Goal: Task Accomplishment & Management: Manage account settings

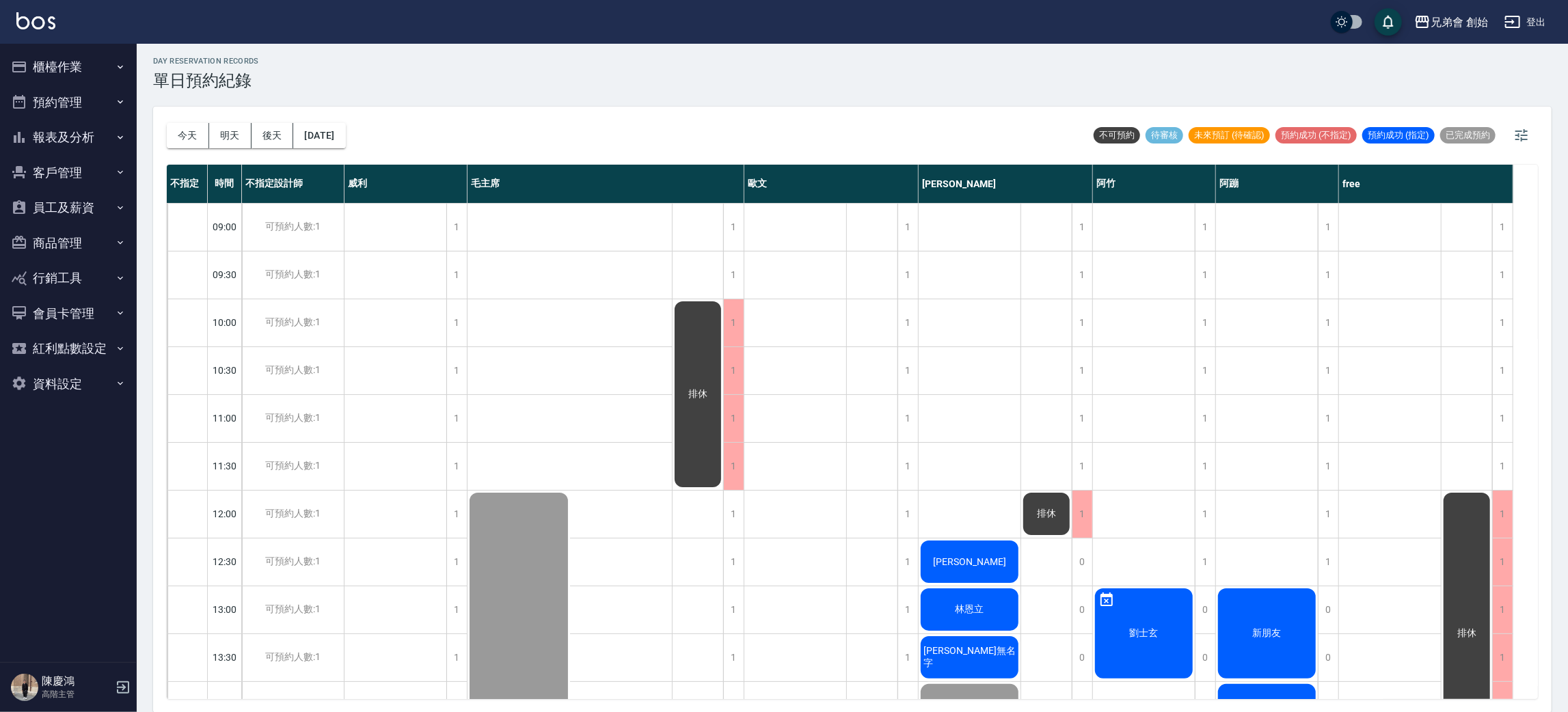
scroll to position [820, 0]
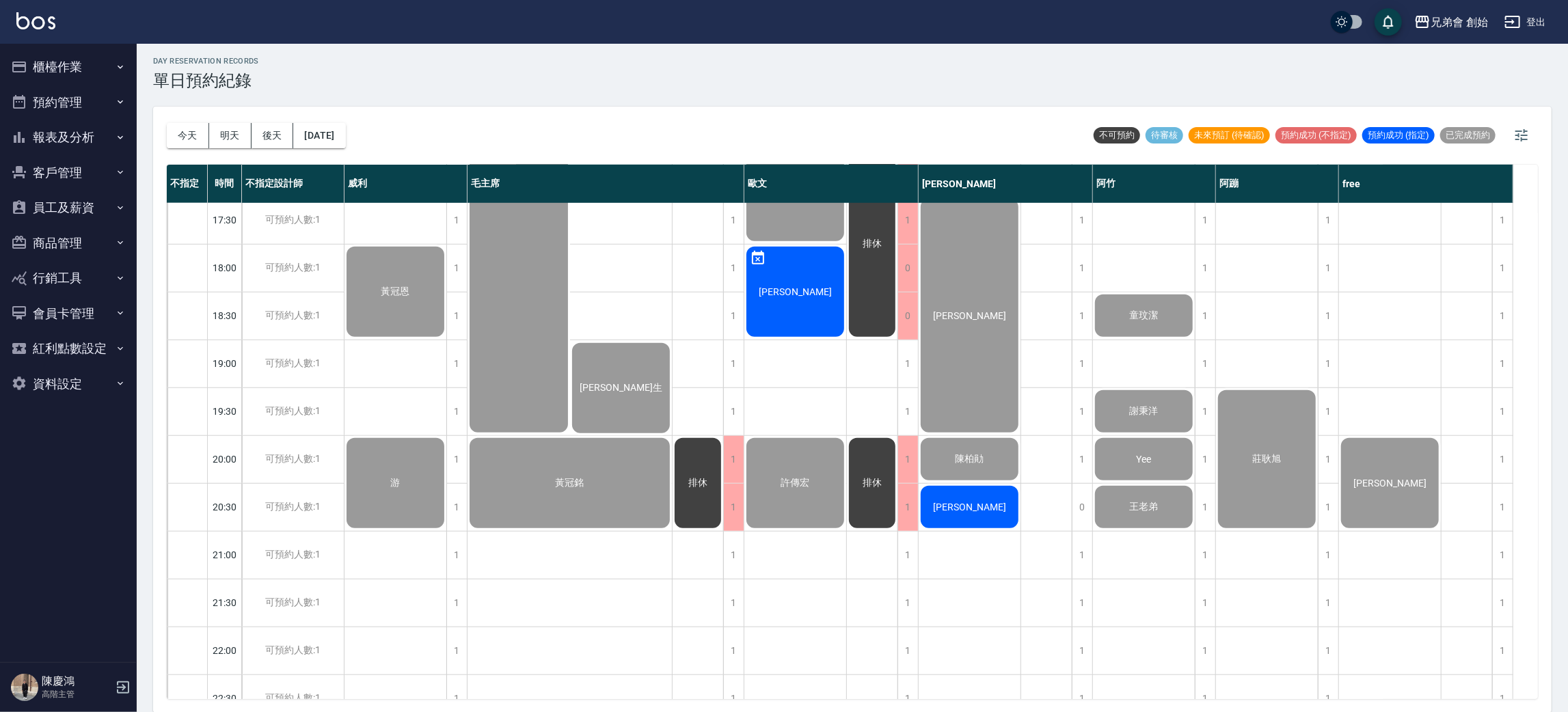
click at [176, 120] on div "今天 明天 後天 2025/09/12" at bounding box center [256, 135] width 179 height 58
click at [177, 120] on div "今天 明天 後天 2025/09/12" at bounding box center [256, 135] width 179 height 58
click at [185, 142] on button "今天" at bounding box center [187, 136] width 43 height 25
click at [185, 142] on div at bounding box center [784, 356] width 1568 height 712
click at [184, 142] on div at bounding box center [784, 356] width 1568 height 712
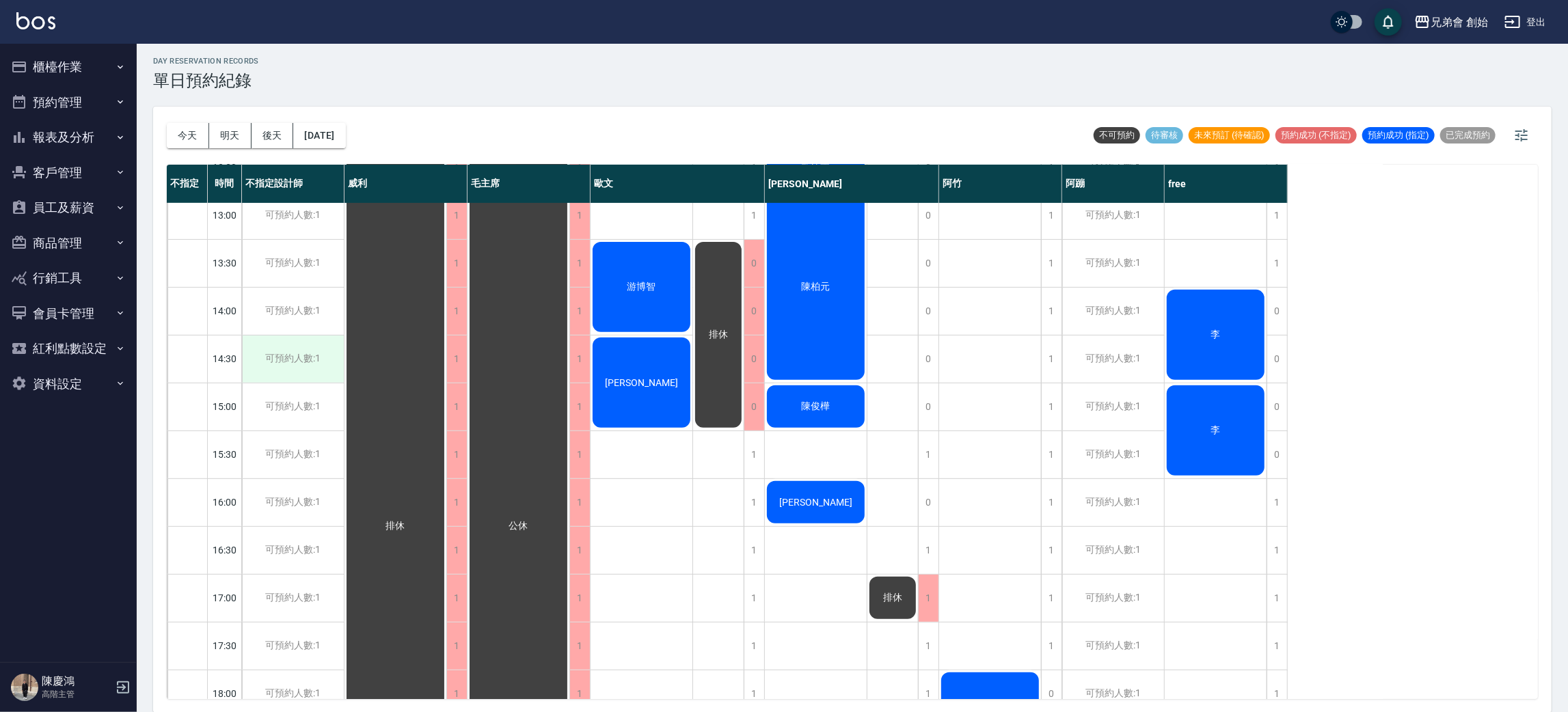
scroll to position [190, 0]
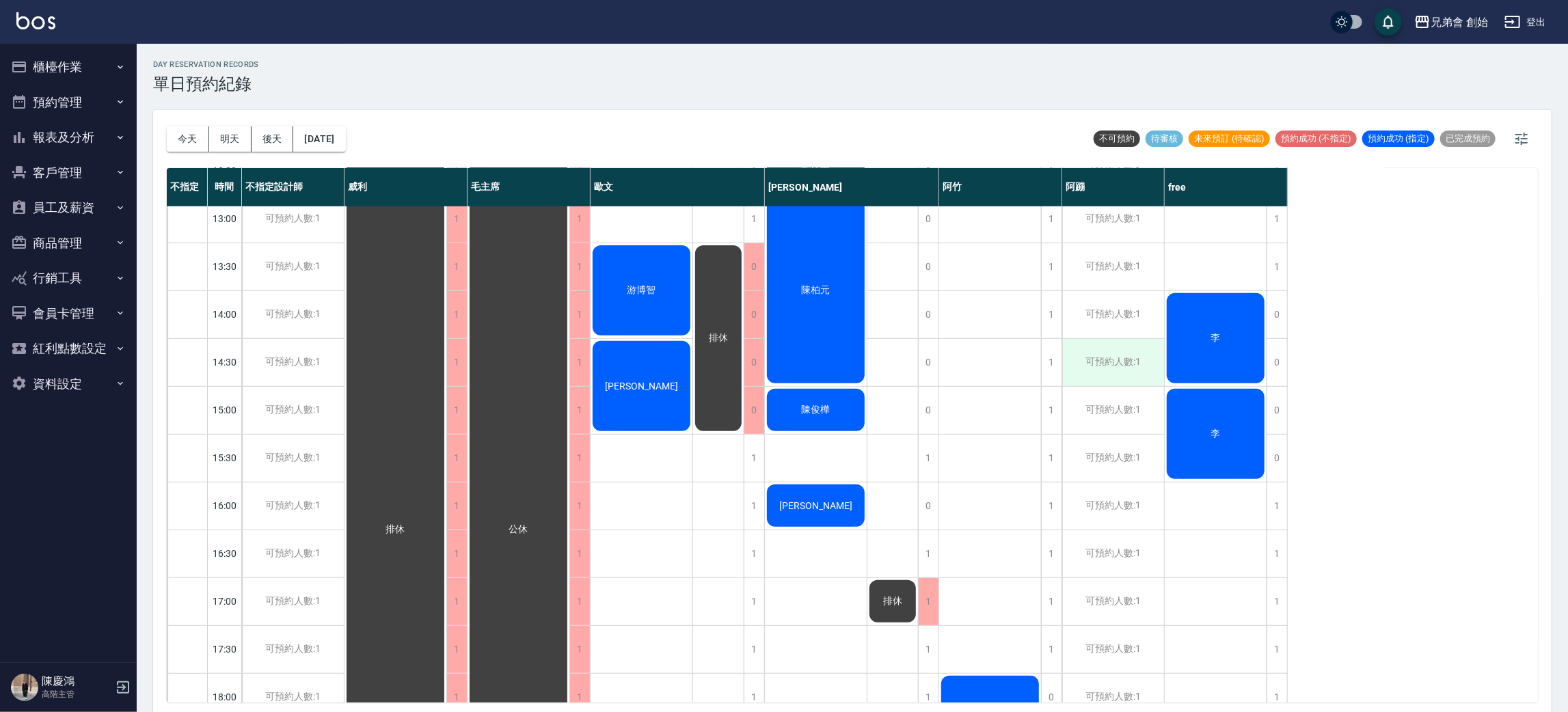
scroll to position [190, 0]
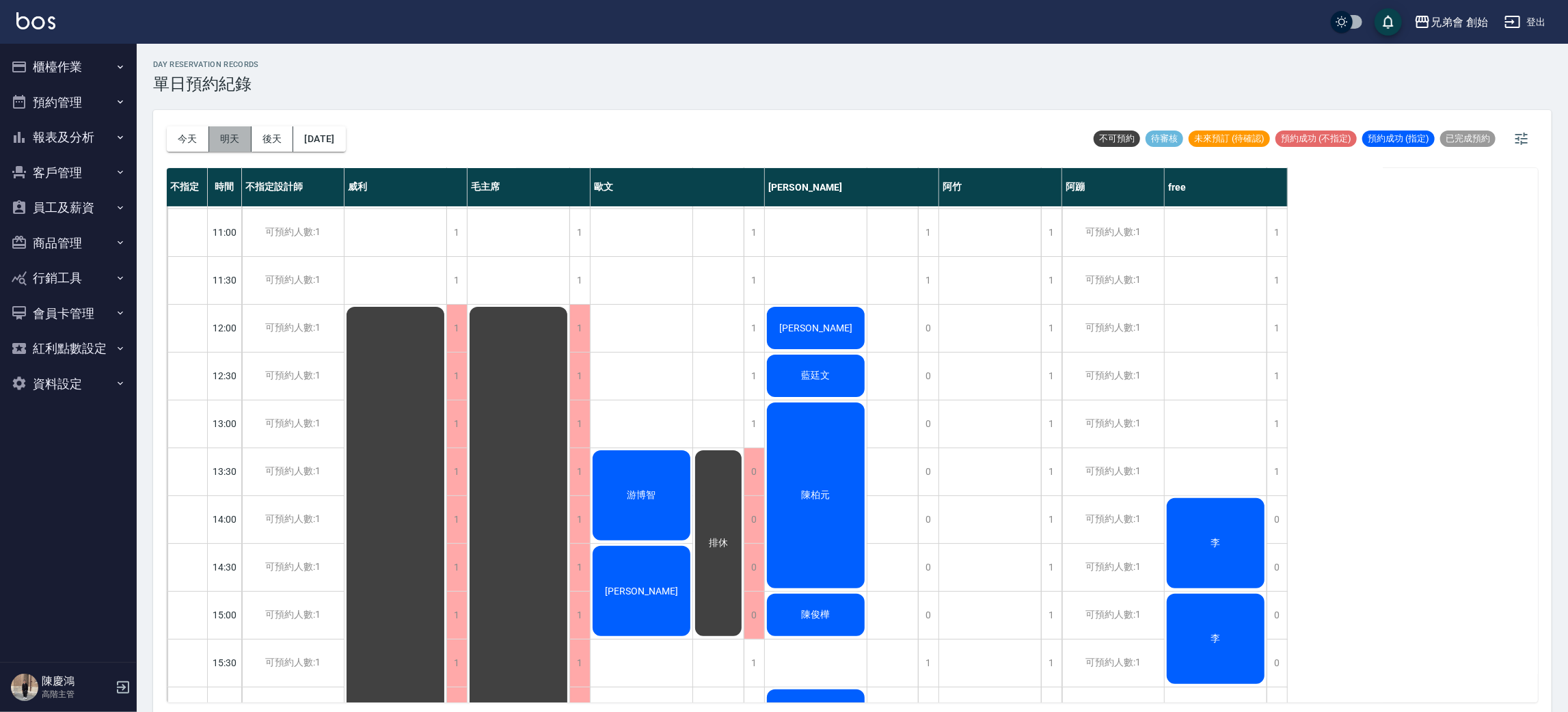
click at [241, 136] on button "明天" at bounding box center [230, 139] width 43 height 25
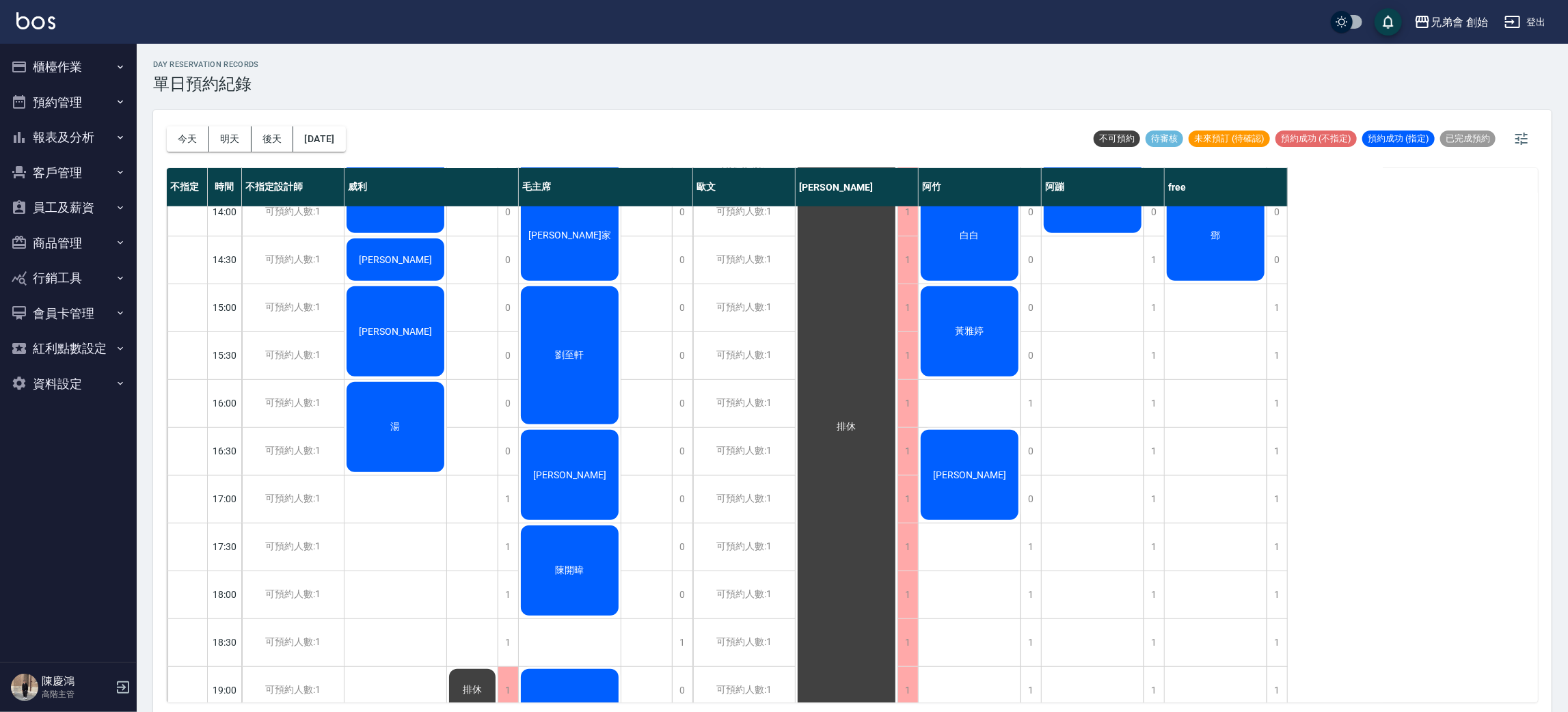
scroll to position [394, 0]
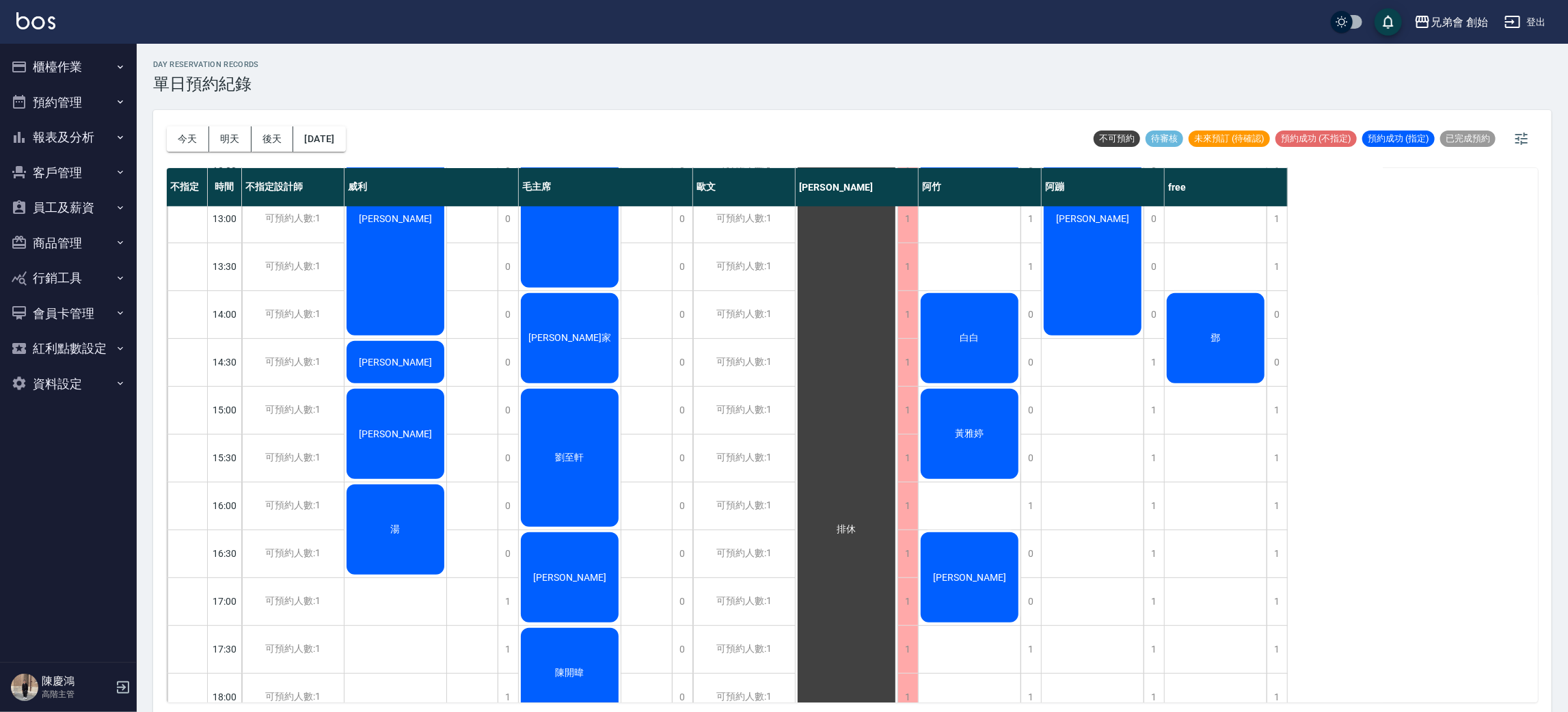
click at [400, 415] on div "[PERSON_NAME]" at bounding box center [396, 434] width 102 height 94
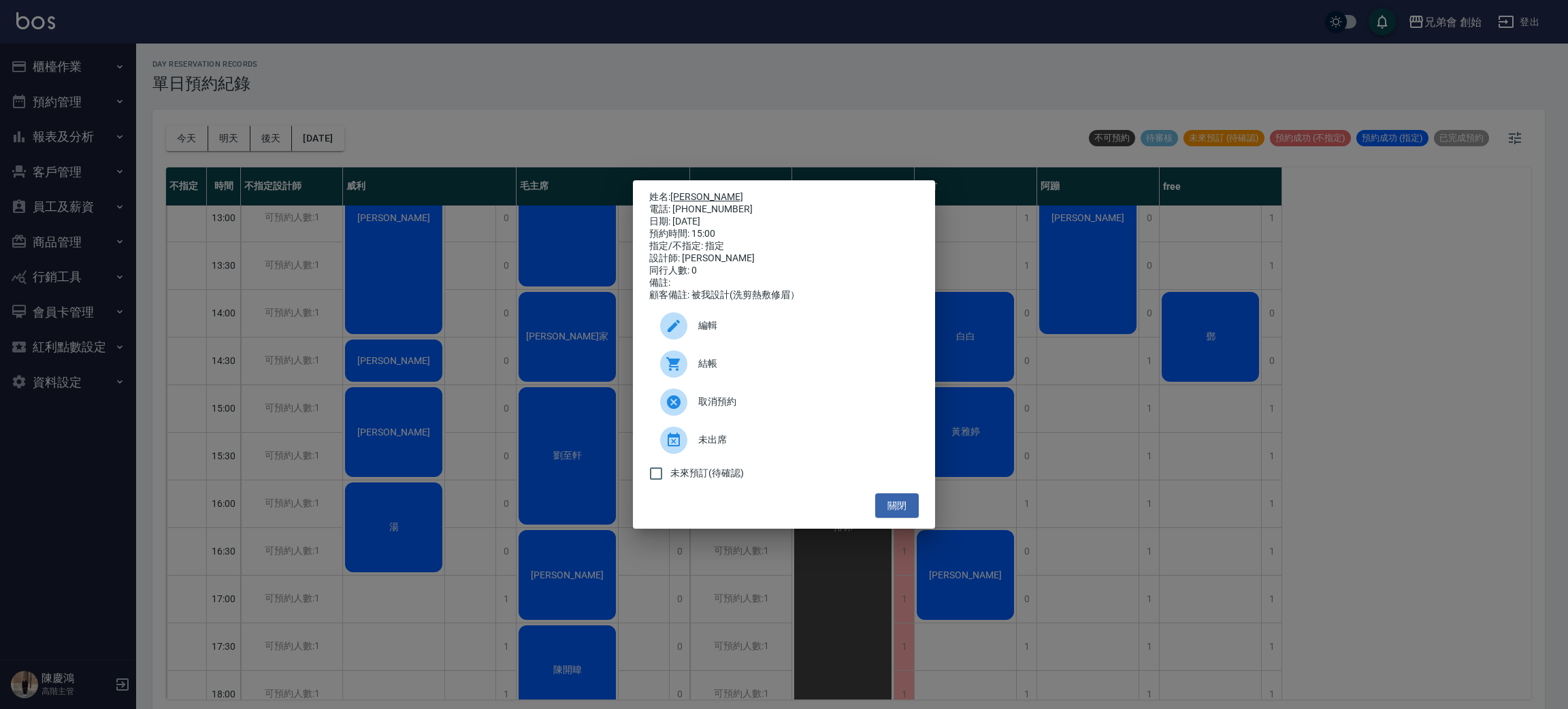
click at [682, 192] on link "[PERSON_NAME]" at bounding box center [707, 197] width 73 height 11
click at [414, 137] on div "姓名: 江皓 電話: 0905848197 日期: 2025/09/14 預約時間: 15:00 指定/不指定: 指定 設計師: 威利 同行人數: 0 備註:…" at bounding box center [784, 354] width 1568 height 709
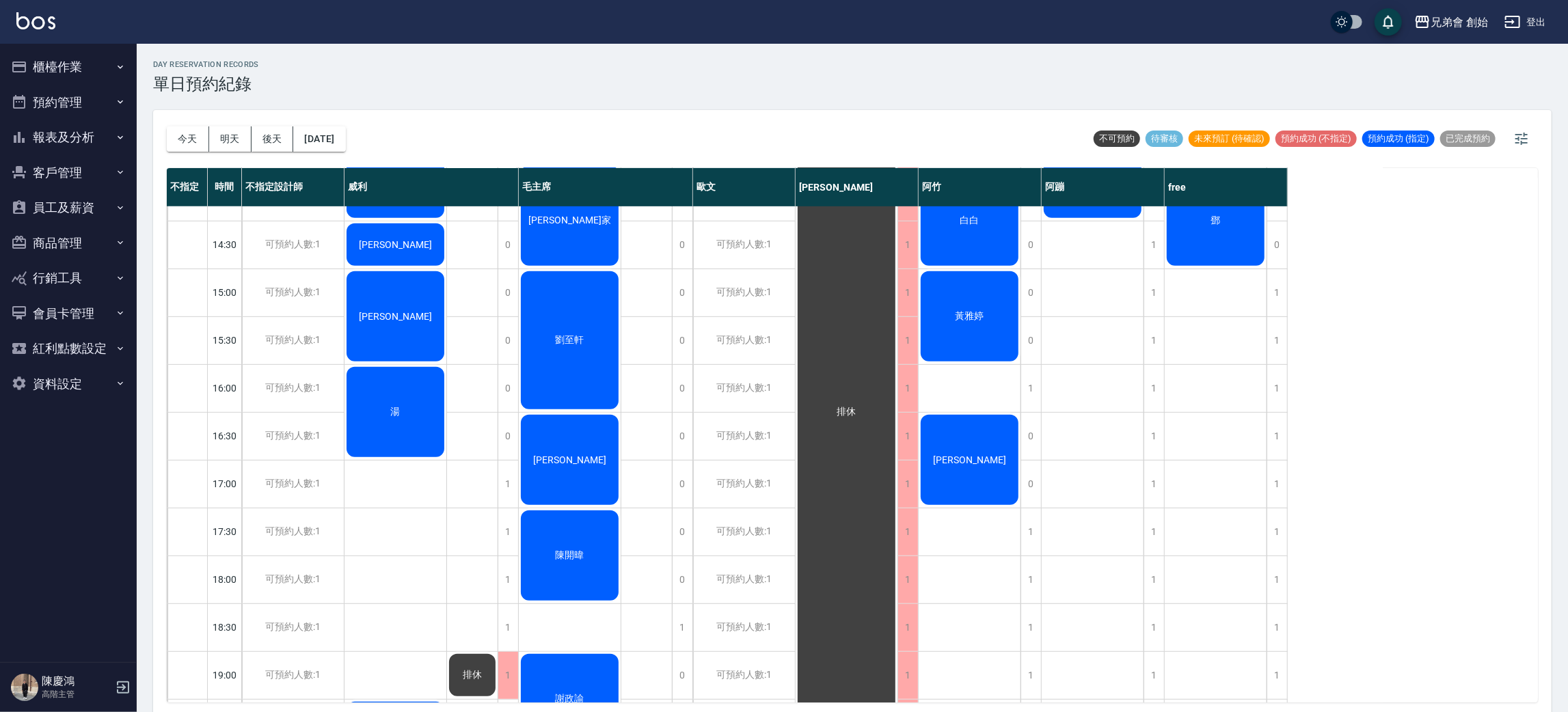
scroll to position [205, 0]
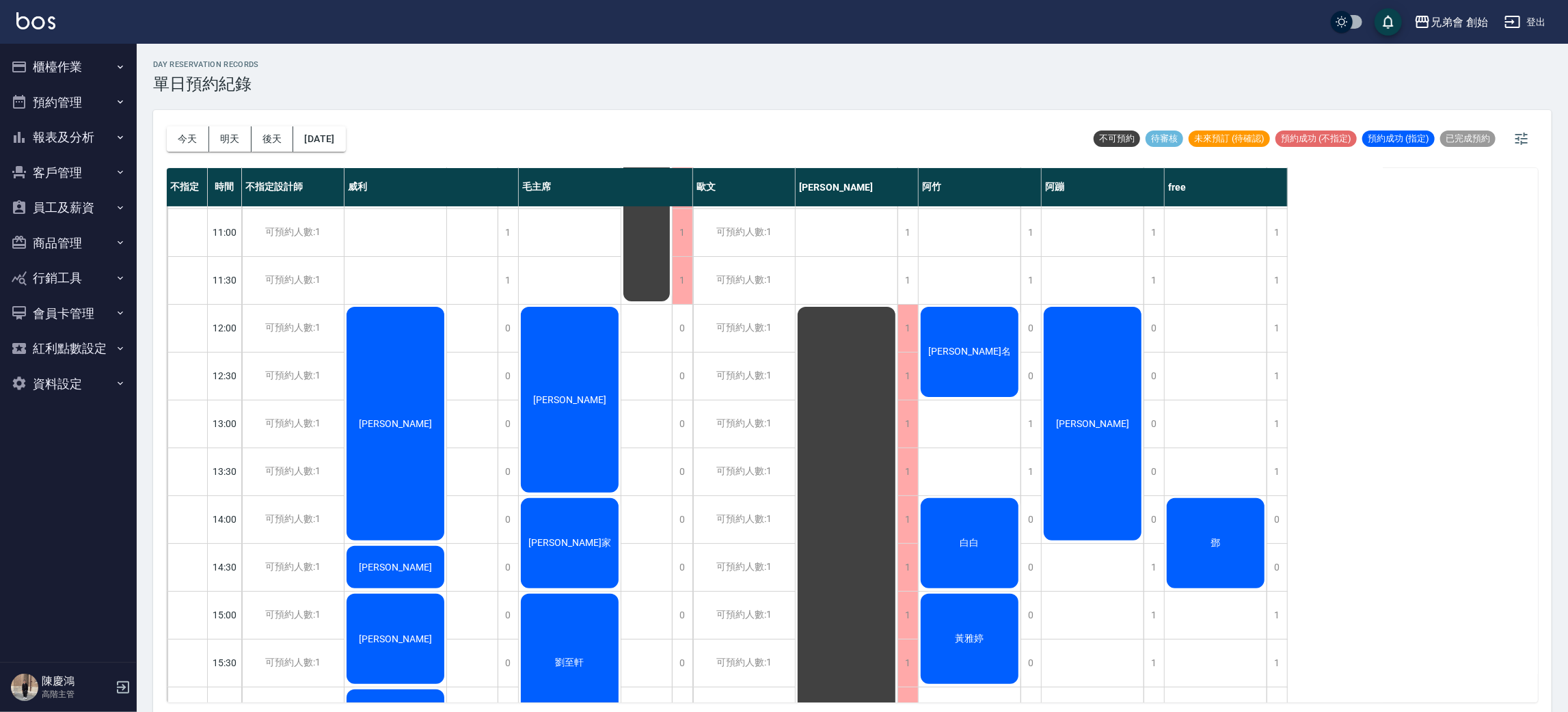
scroll to position [292, 0]
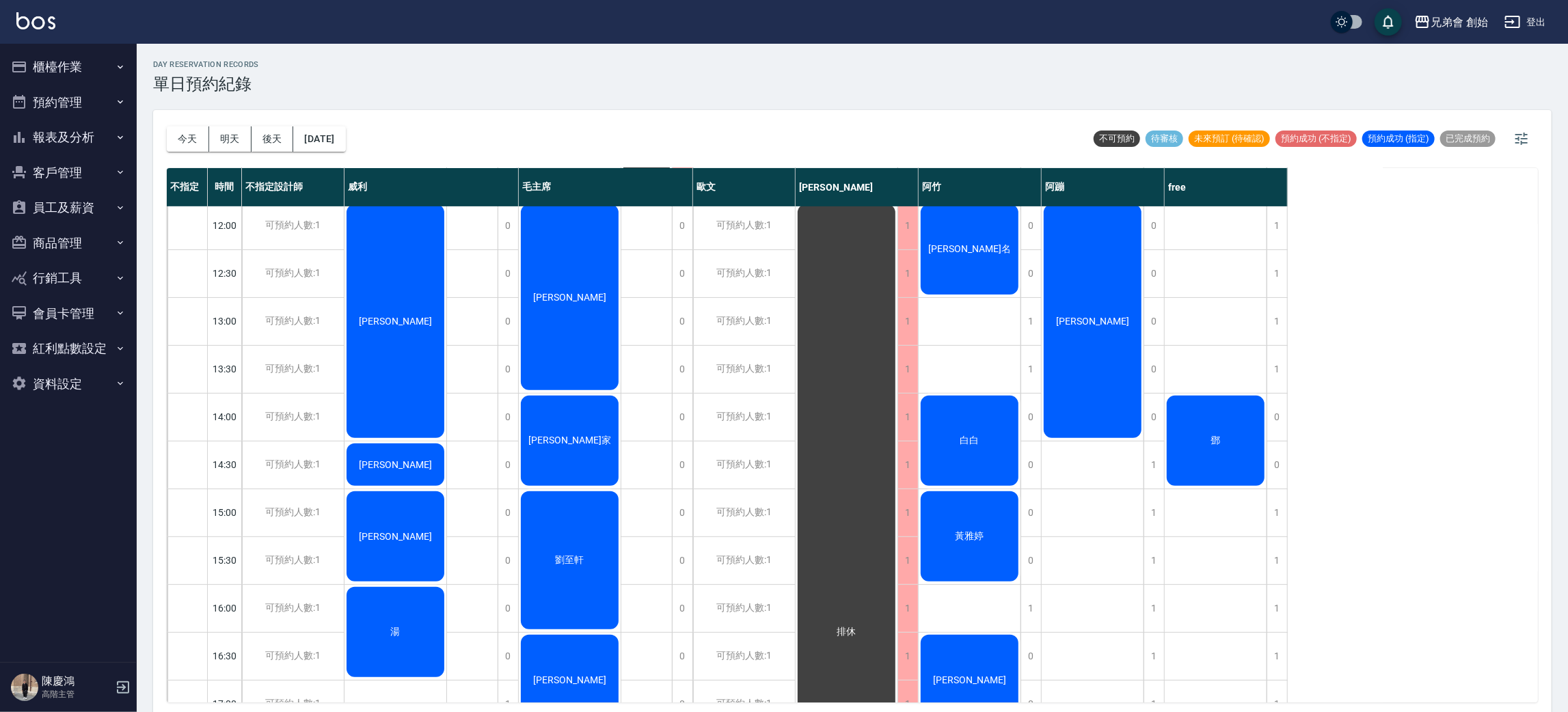
click at [407, 460] on span "[PERSON_NAME]" at bounding box center [395, 465] width 78 height 11
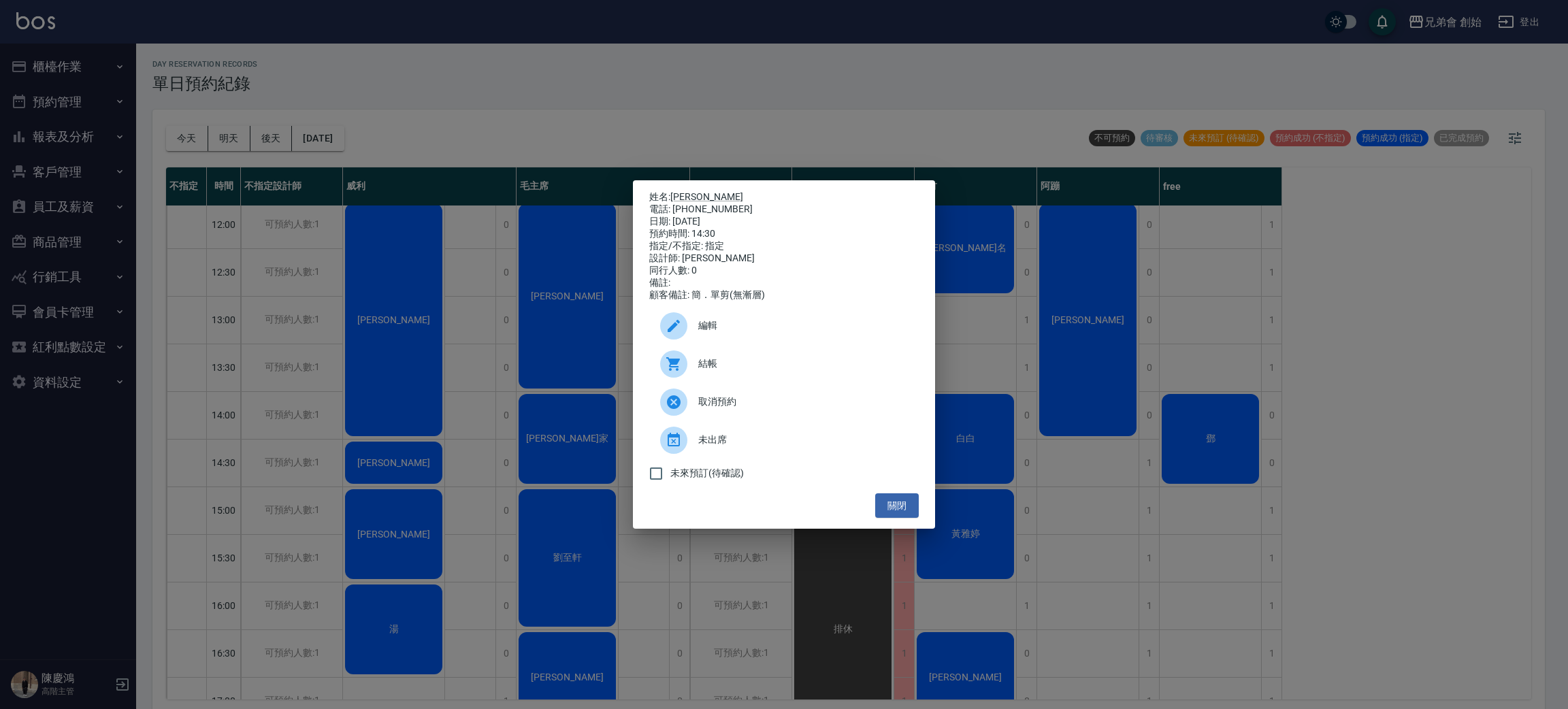
click at [405, 458] on div "姓名: [PERSON_NAME] 電話: [PHONE_NUMBER] 日期: [DATE] 預約時間: 14:30 指定/不指定: 指定 設計師: [PE…" at bounding box center [784, 354] width 1568 height 709
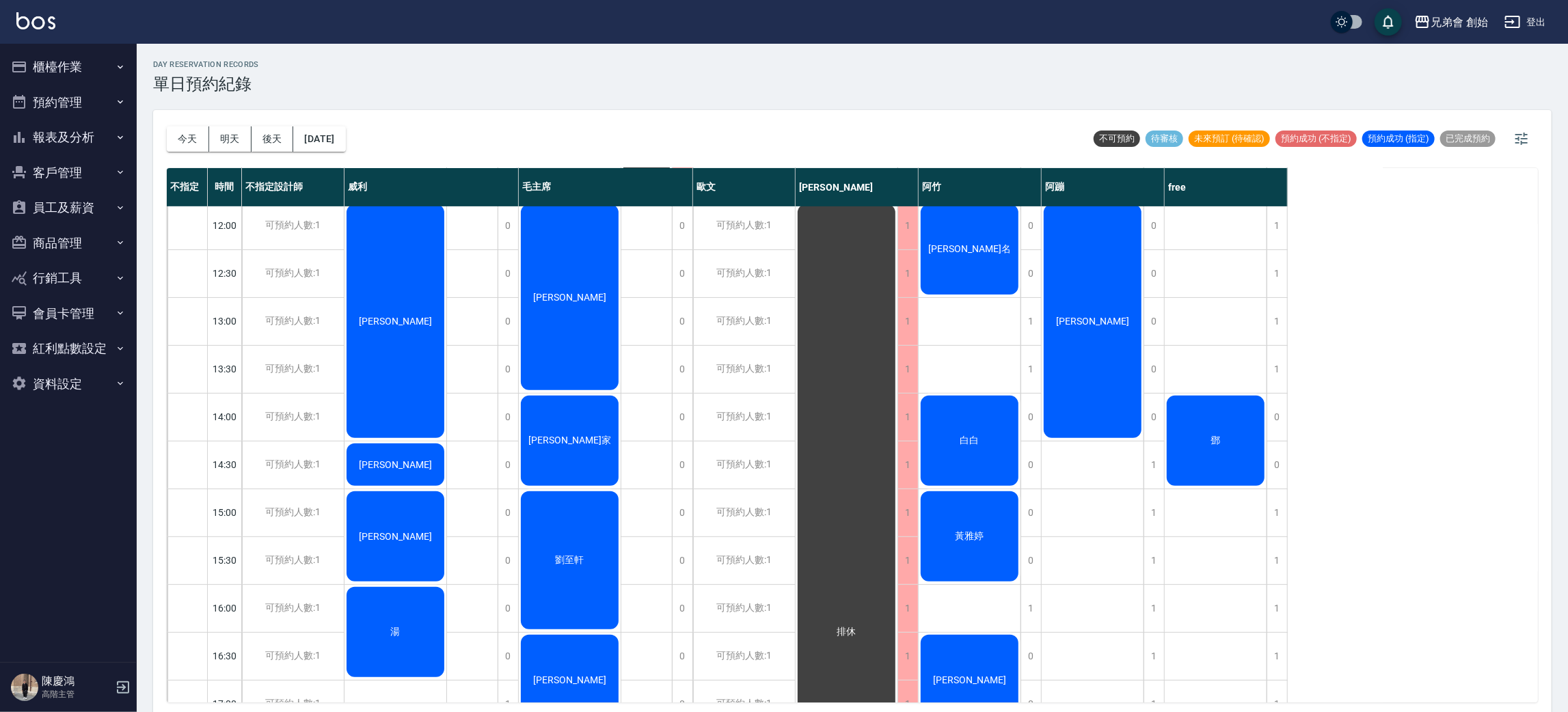
click at [408, 371] on div "[PERSON_NAME]" at bounding box center [396, 321] width 102 height 238
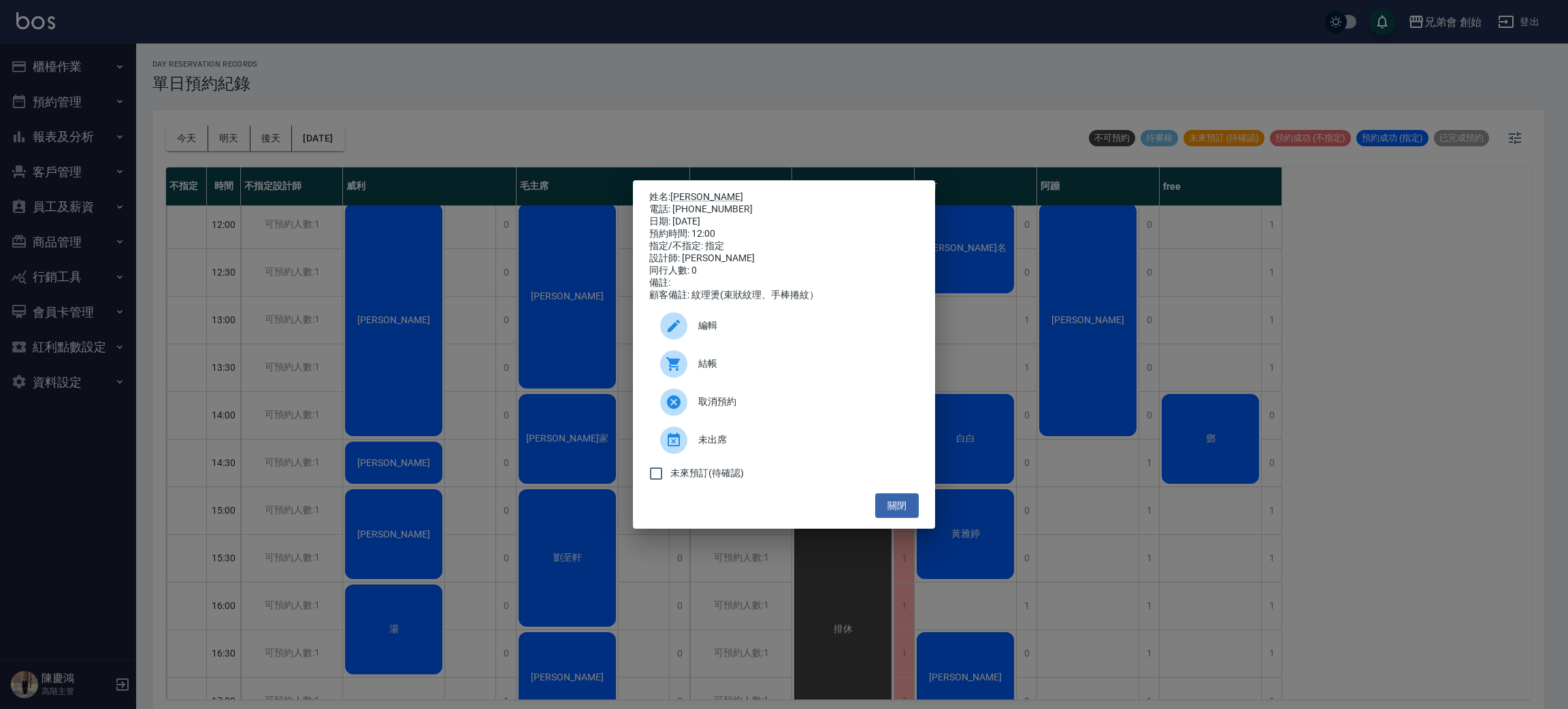
click at [407, 370] on div "姓名: [PERSON_NAME] 電話: [PHONE_NUMBER] 日期: [DATE] 預約時間: 12:00 指定/不指定: 指定 設計師: [PE…" at bounding box center [784, 354] width 1568 height 709
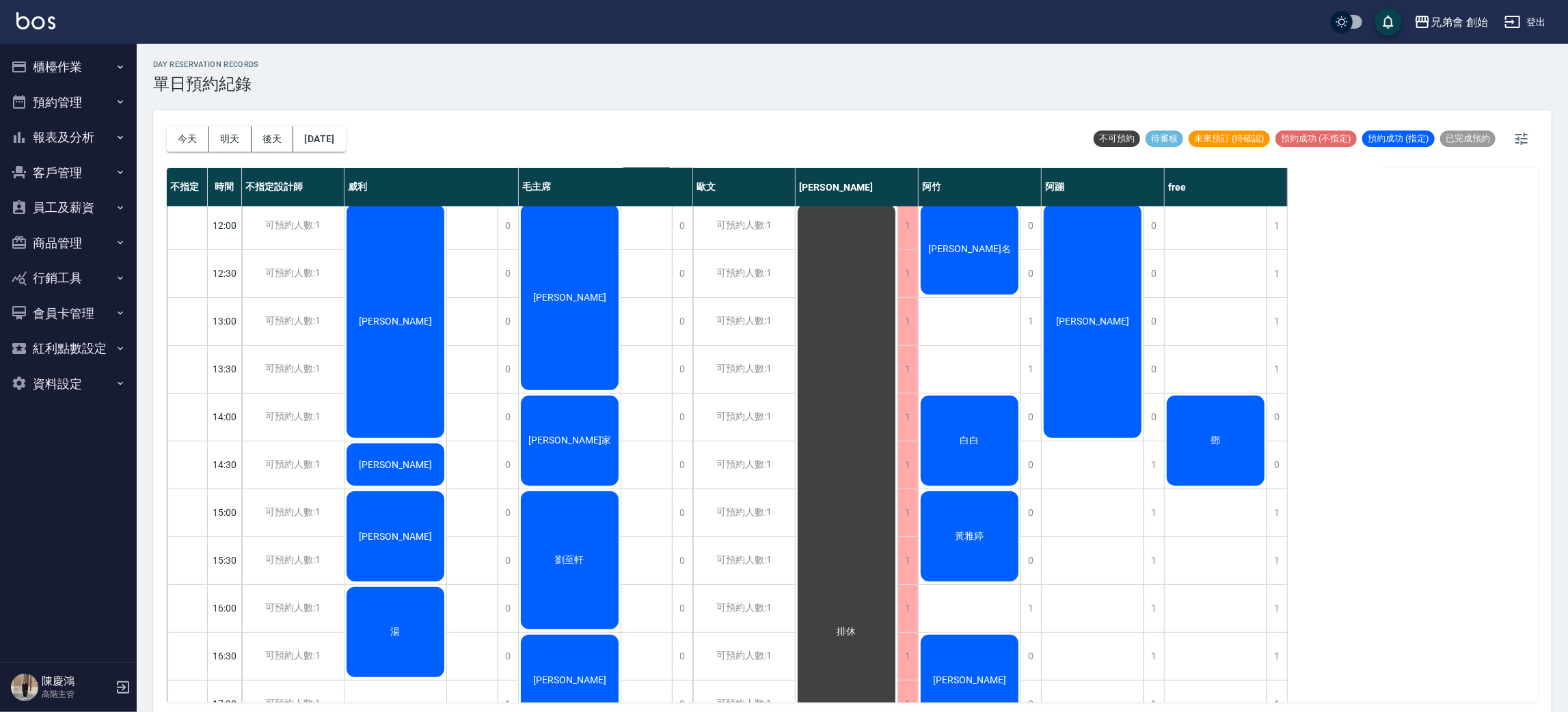
click at [586, 306] on div "[PERSON_NAME]" at bounding box center [570, 297] width 102 height 190
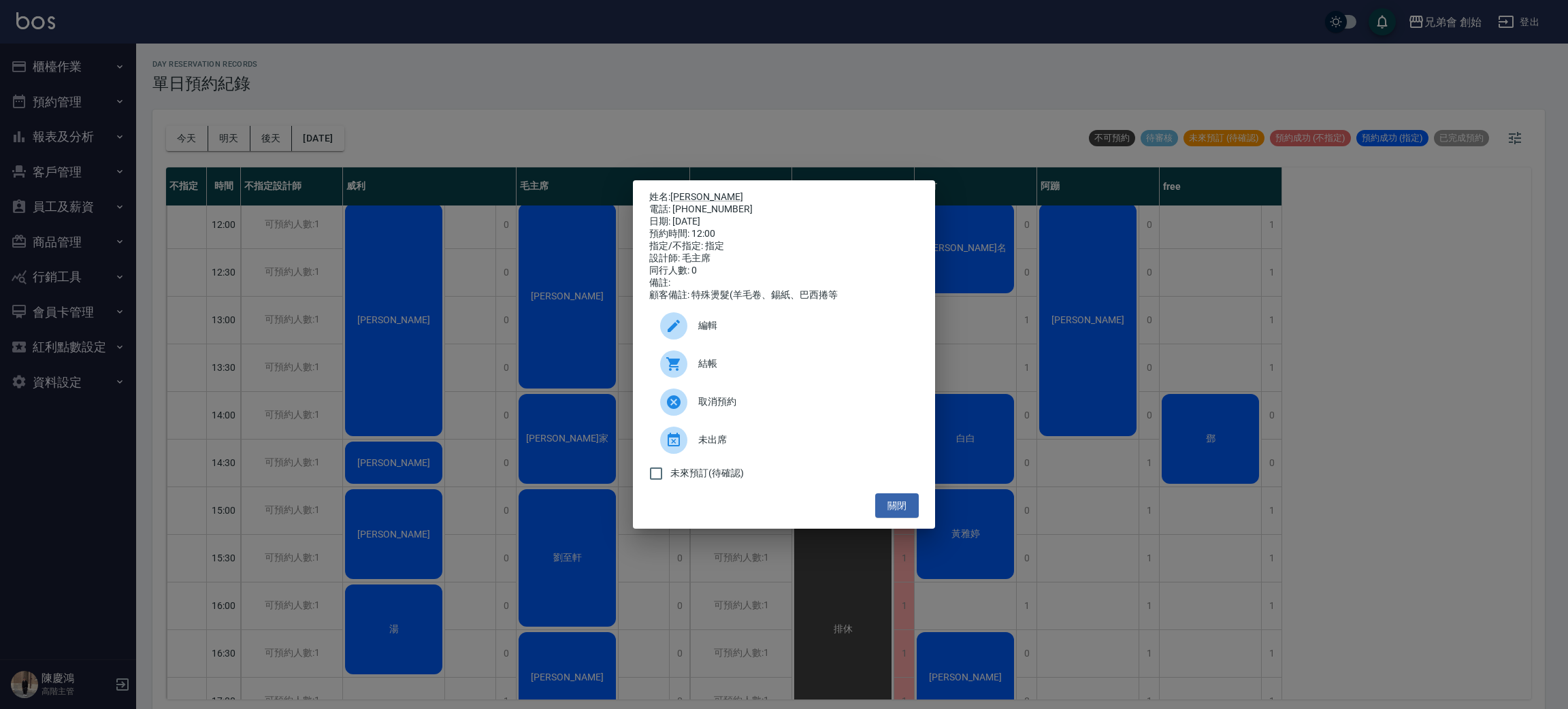
click at [492, 294] on div "姓名: [PERSON_NAME] 電話: [PHONE_NUMBER] 日期: [DATE] 預約時間: 12:00 指定/不指定: 指定 設計師: 毛主席…" at bounding box center [784, 354] width 1568 height 709
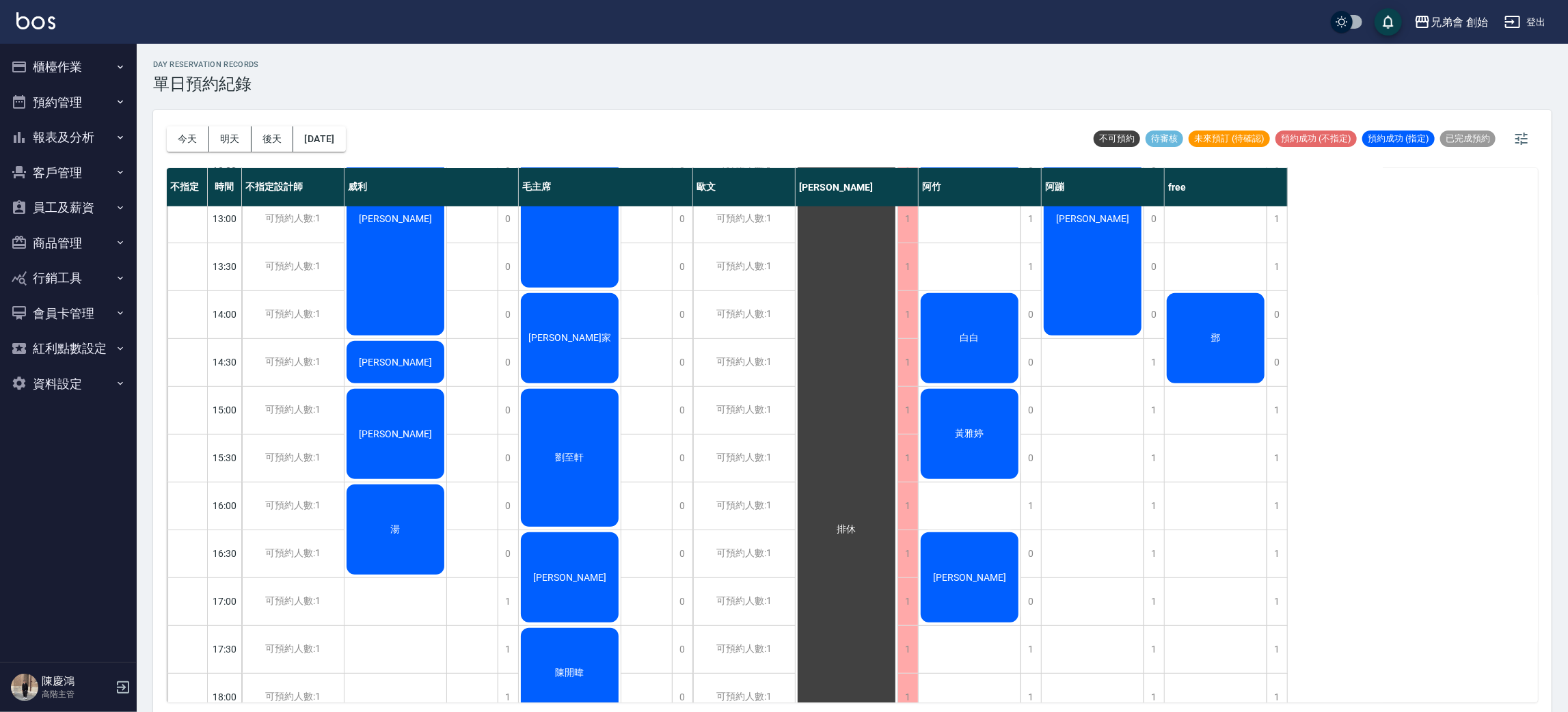
scroll to position [497, 0]
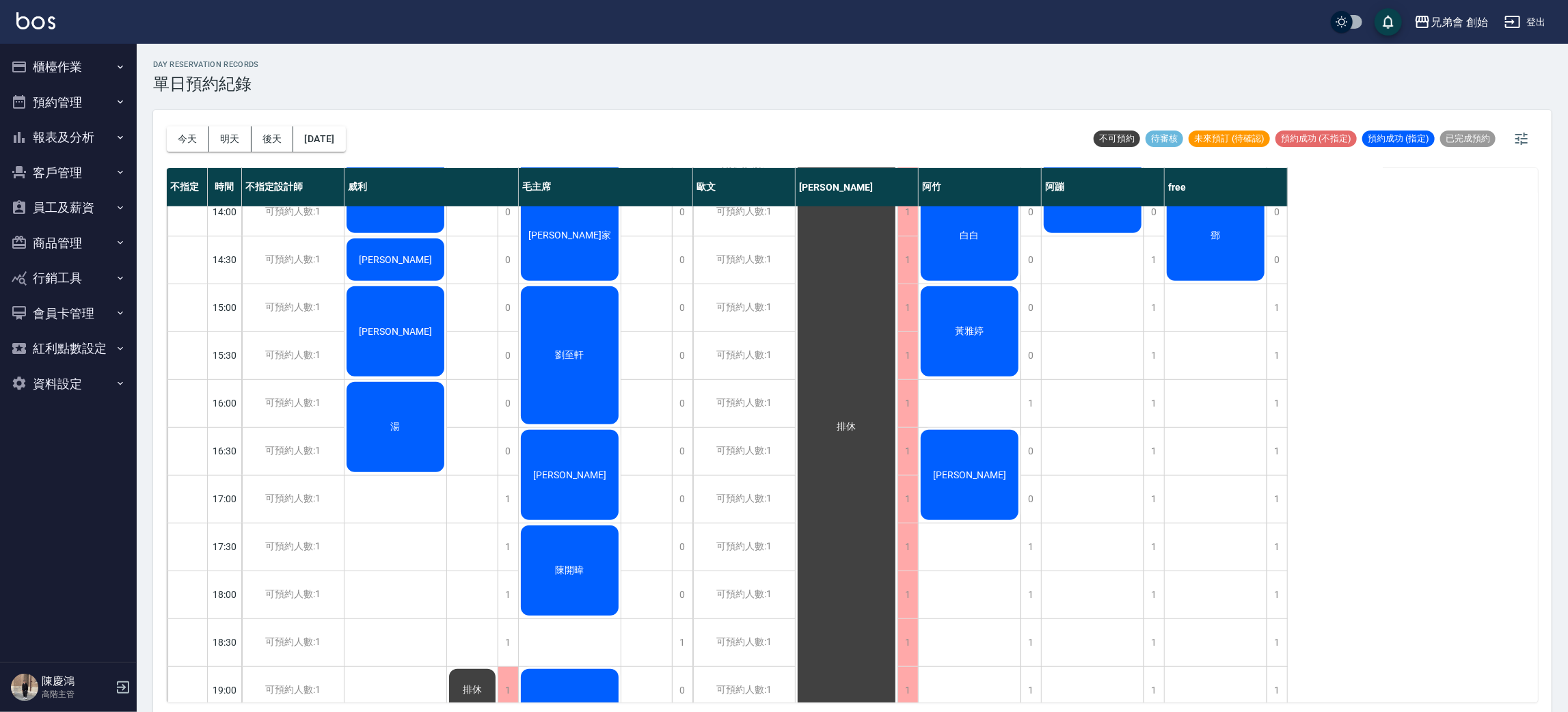
click at [551, 365] on div "劉至軒" at bounding box center [570, 355] width 102 height 142
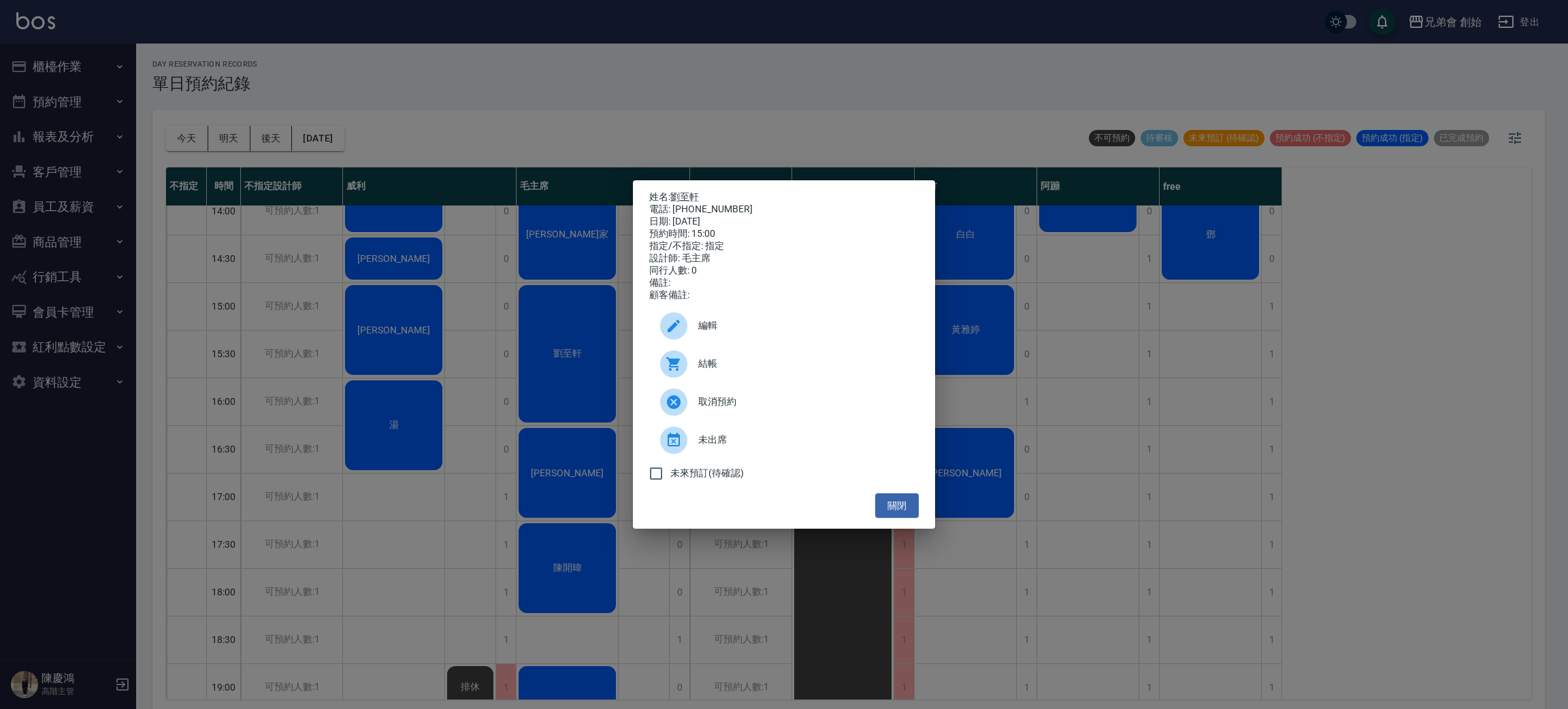
click at [549, 364] on div "姓名: [PERSON_NAME] 電話: [PHONE_NUMBER] 日期: [DATE] 預約時間: 15:00 指定/不指定: 指定 設計師: [PE…" at bounding box center [784, 354] width 1568 height 709
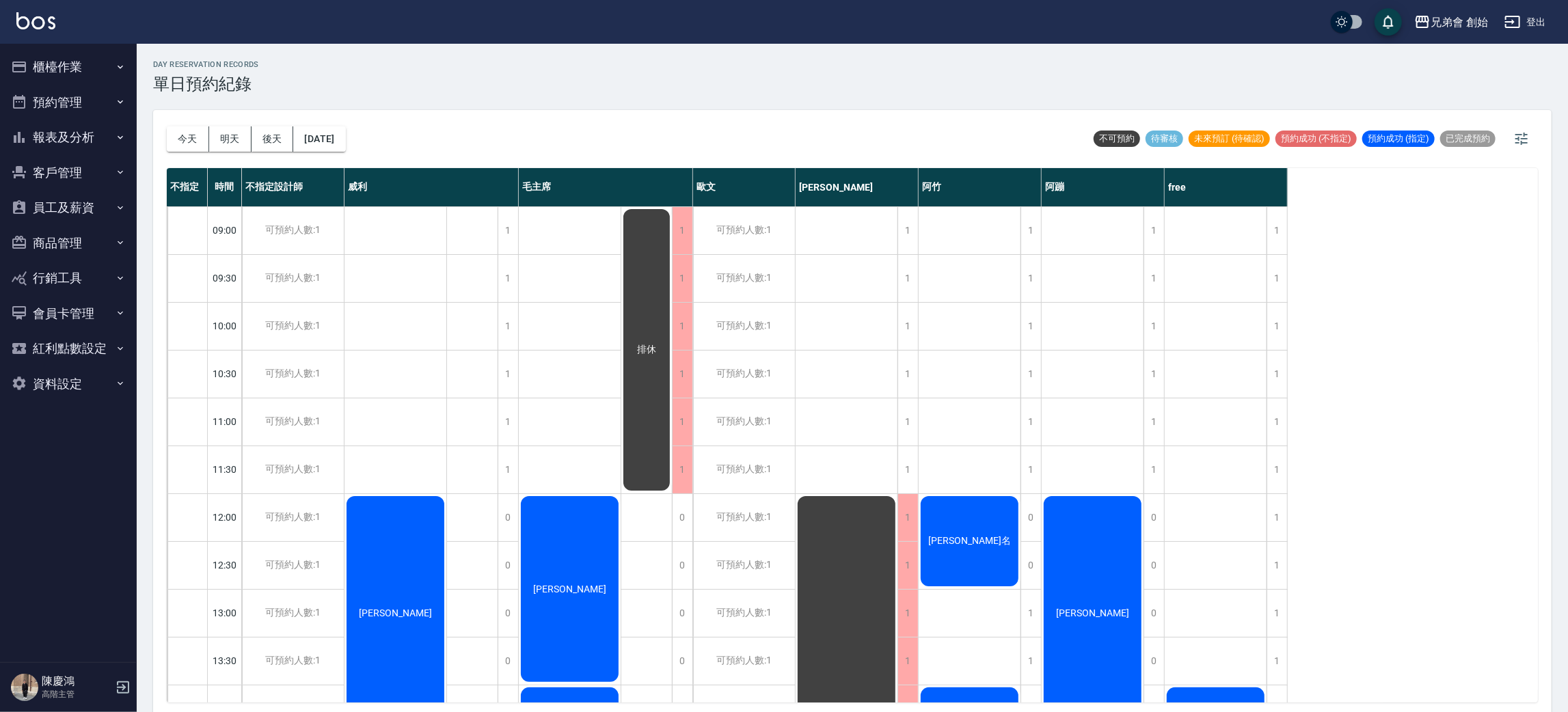
scroll to position [103, 0]
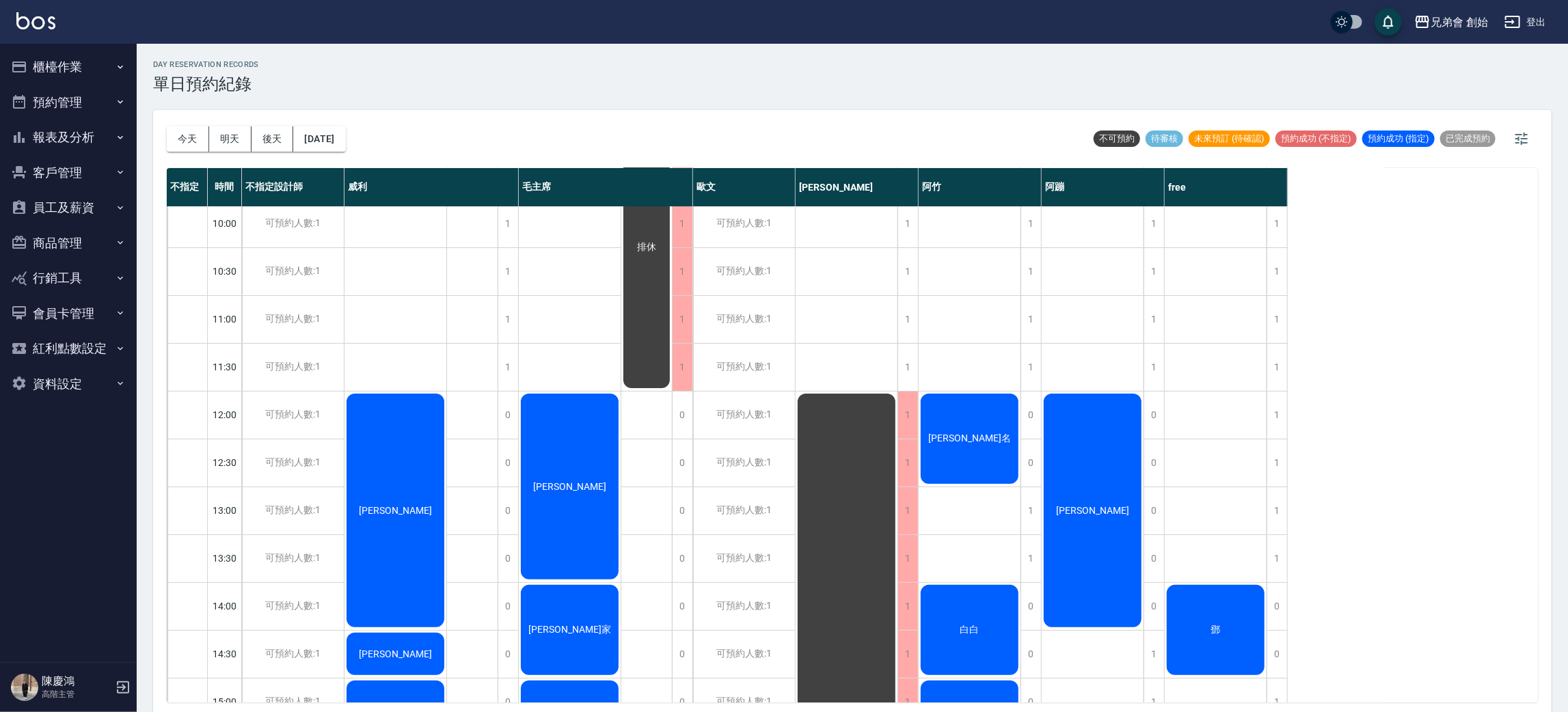
click at [1118, 497] on div "[PERSON_NAME]" at bounding box center [1092, 511] width 102 height 238
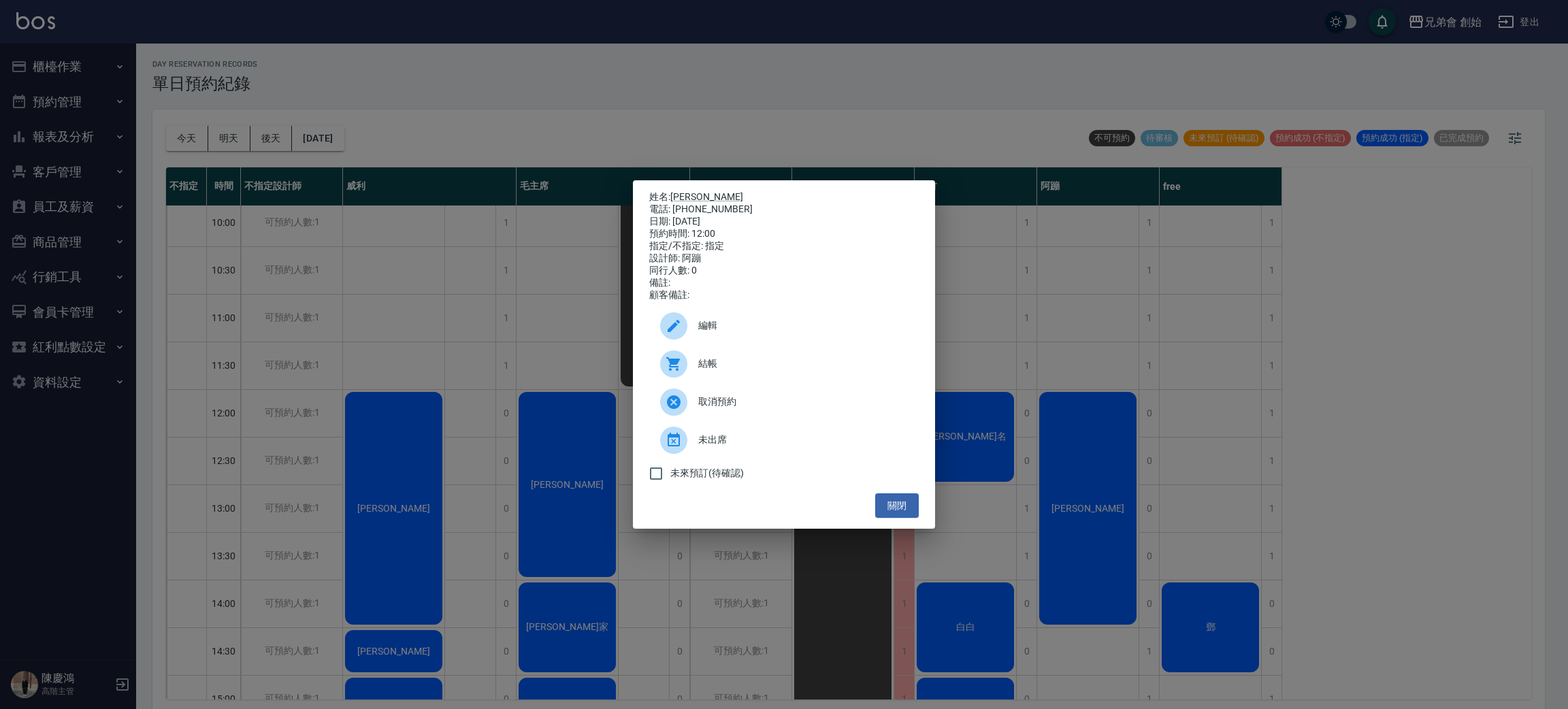
click at [1113, 494] on div "姓名: [PERSON_NAME] 電話: [PHONE_NUMBER] 日期: [DATE] 預約時間: 12:00 指定/不指定: 指定 設計師: 阿蹦 …" at bounding box center [784, 354] width 1568 height 709
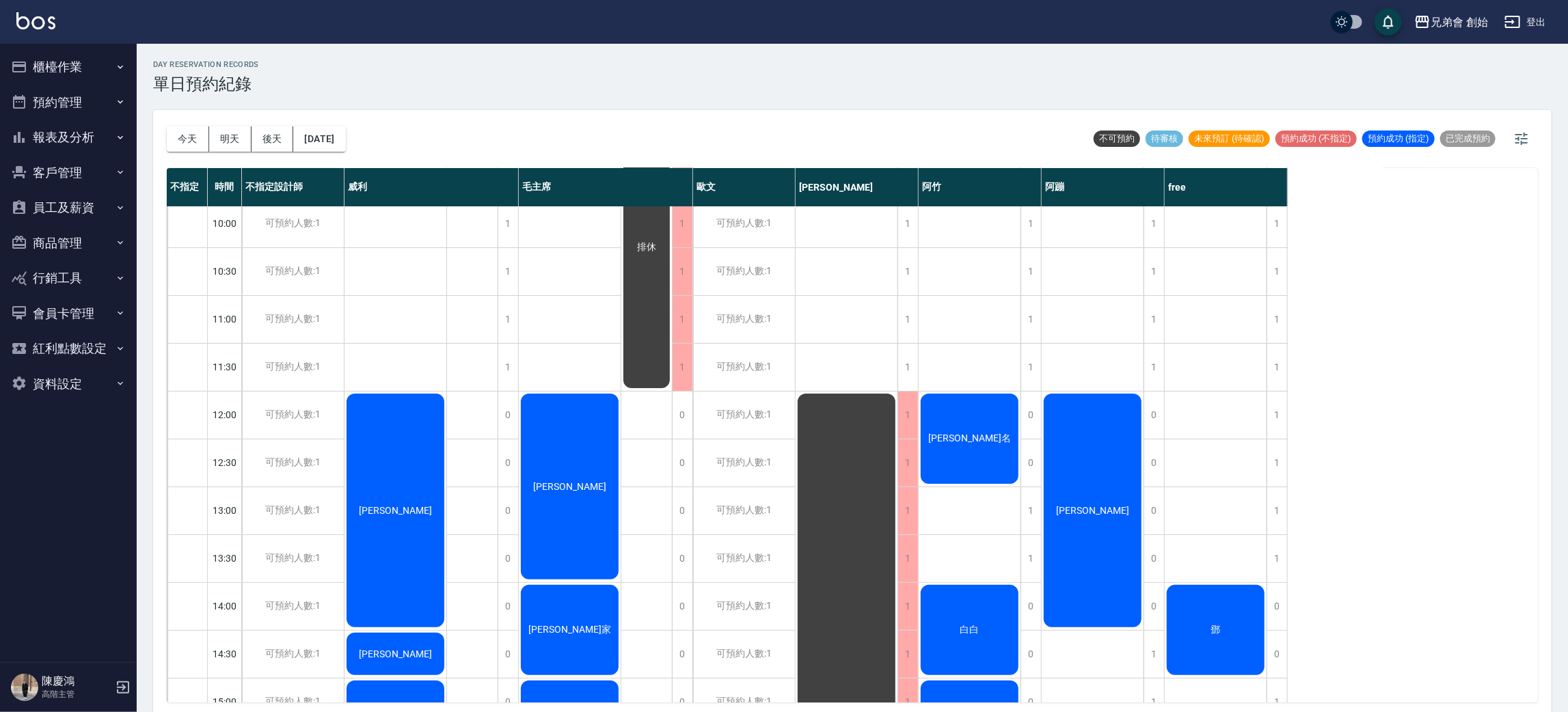
scroll to position [205, 0]
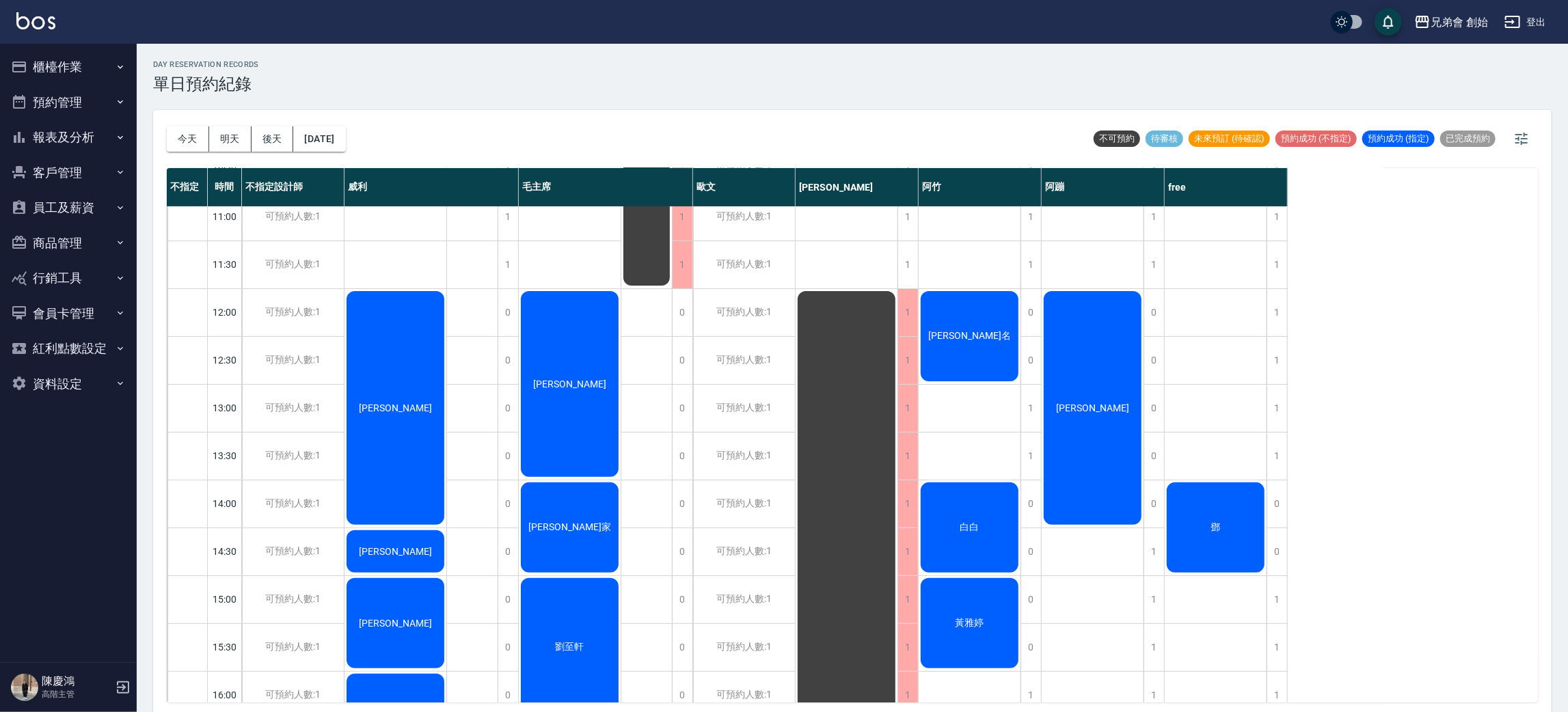
click at [1208, 517] on div "鄧" at bounding box center [1216, 527] width 102 height 94
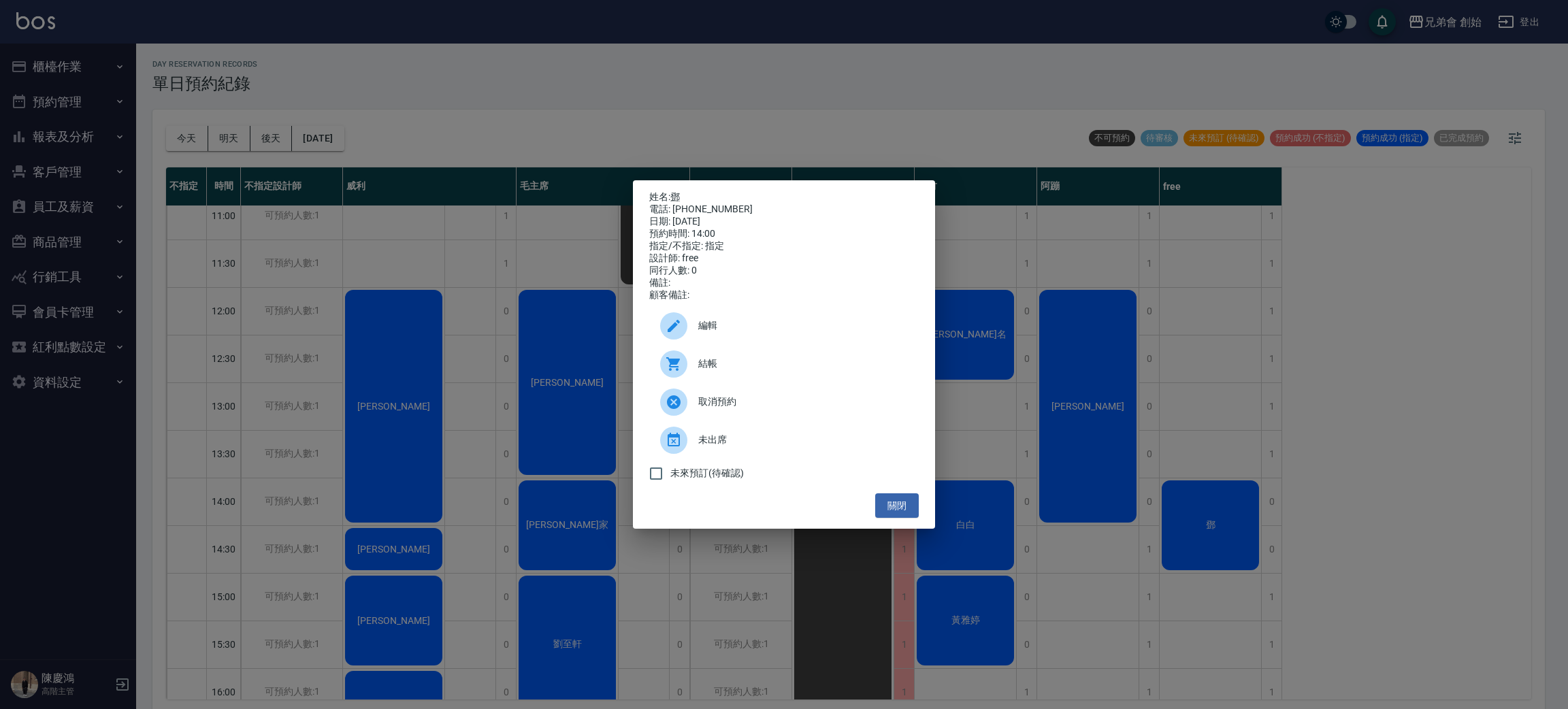
click at [1202, 515] on div "姓名: [PERSON_NAME] 電話: [PHONE_NUMBER] 日期: [DATE] 預約時間: 14:00 指定/不指定: 指定 設計師: fre…" at bounding box center [784, 354] width 1568 height 709
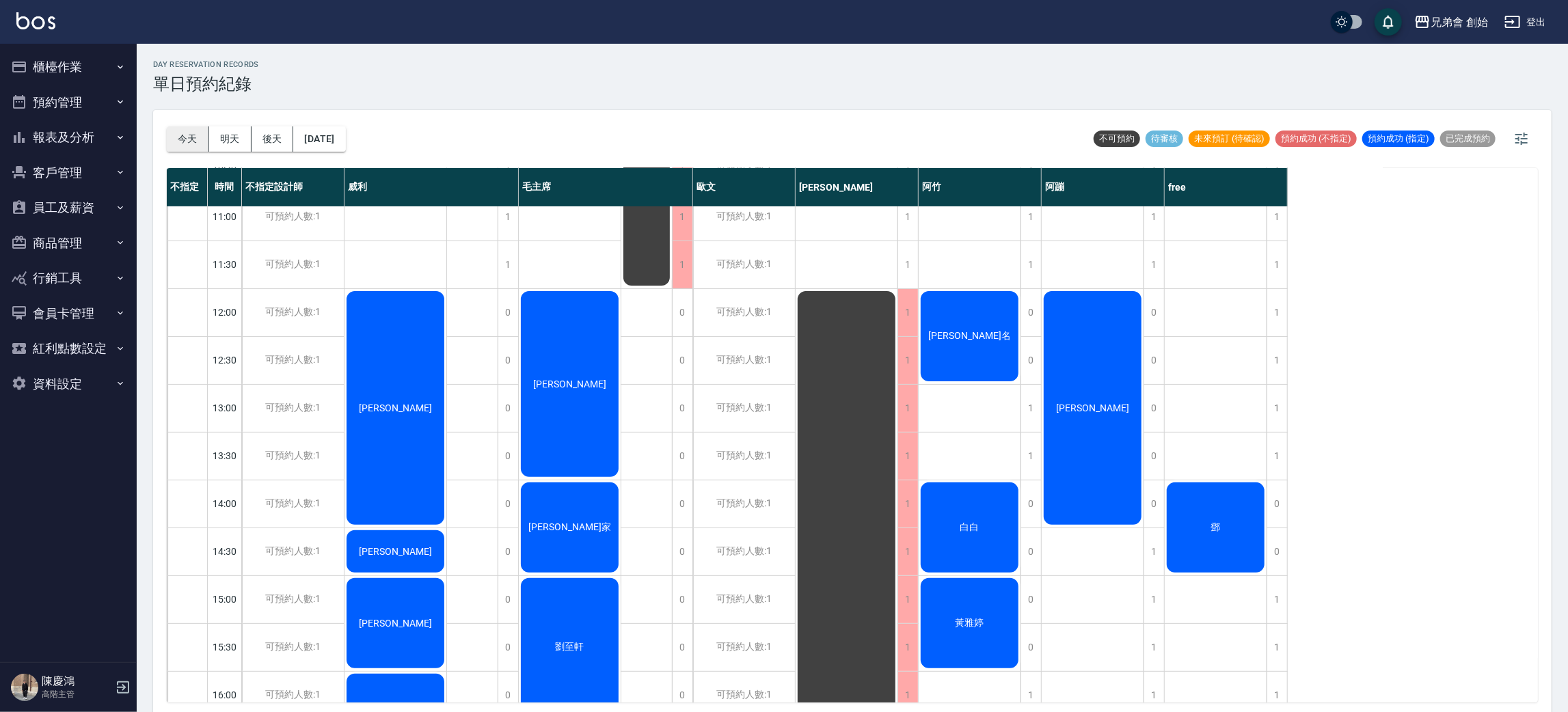
click at [198, 134] on button "今天" at bounding box center [187, 139] width 43 height 25
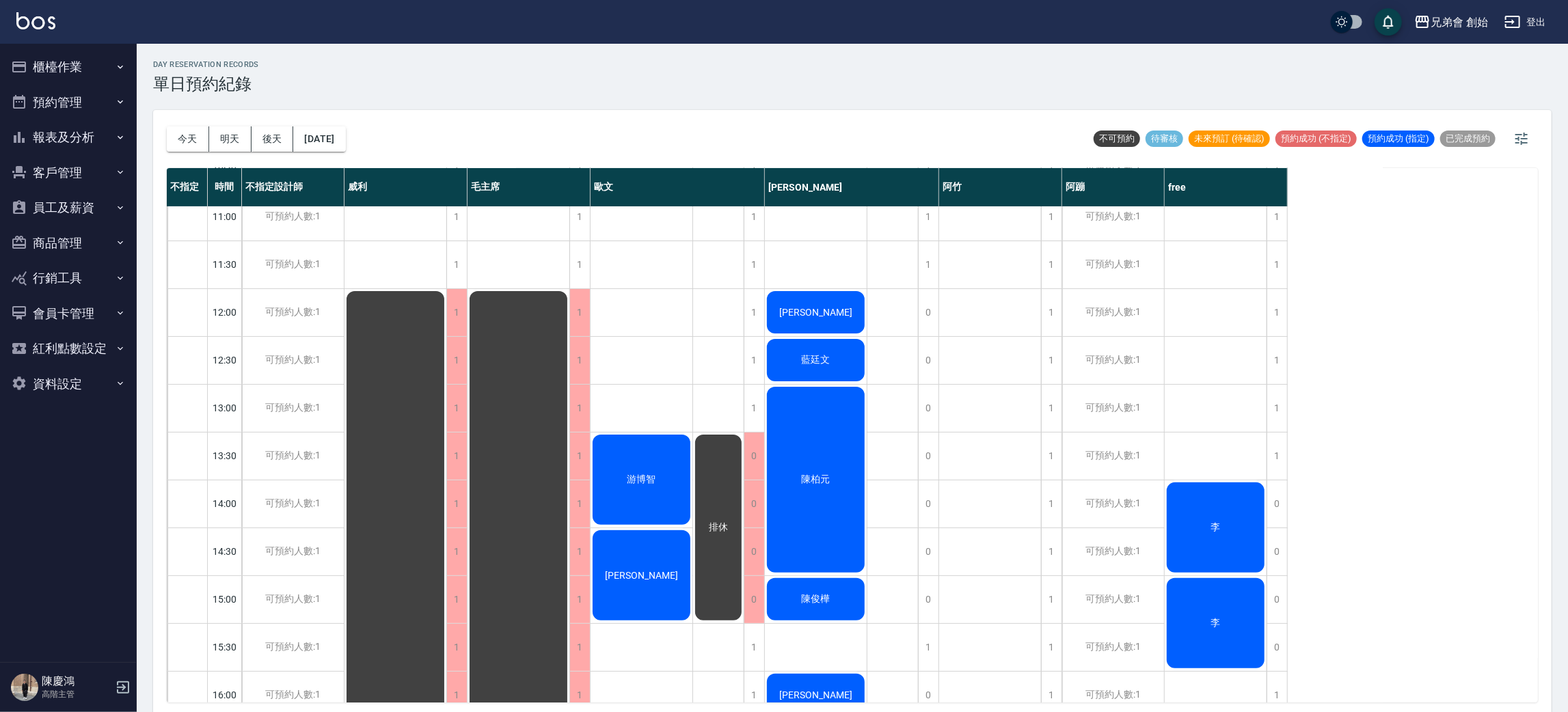
scroll to position [307, 0]
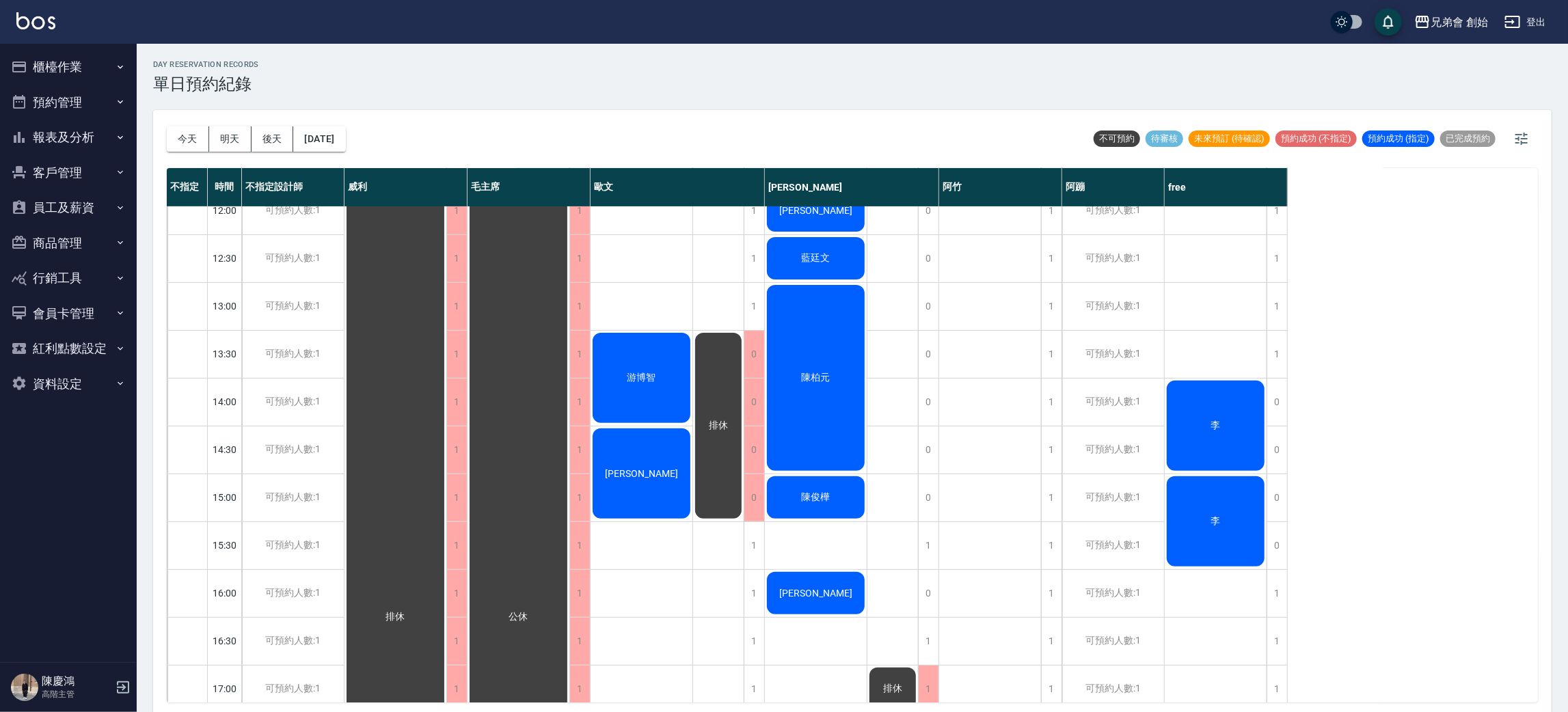
click at [830, 359] on div "陳柏元" at bounding box center [816, 378] width 102 height 190
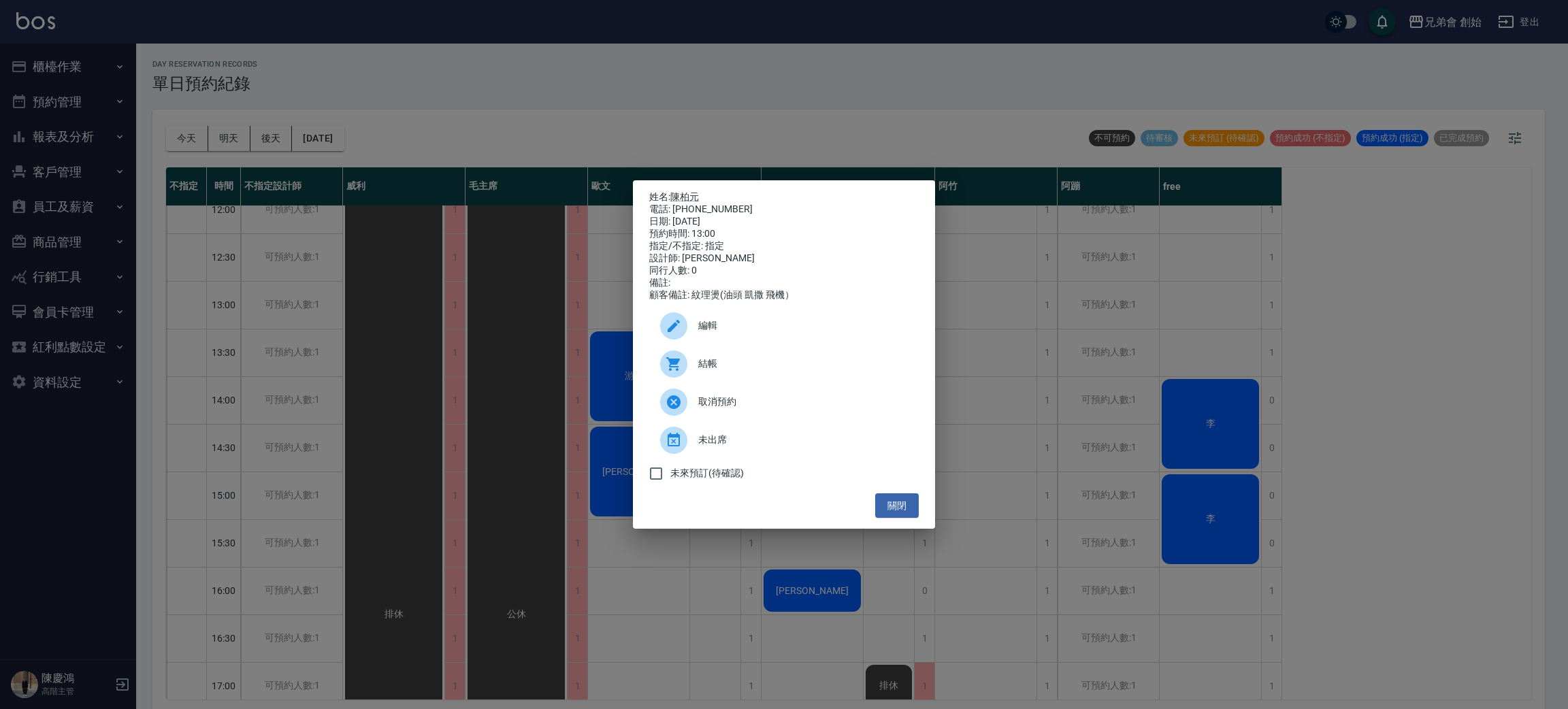
click at [969, 264] on div "姓名: 陳柏元 電話: 0916934779 日期: 2025/09/13 預約時間: 13:00 指定/不指定: 指定 設計師: 潘潘 同行人數: 0 備註…" at bounding box center [784, 354] width 1568 height 709
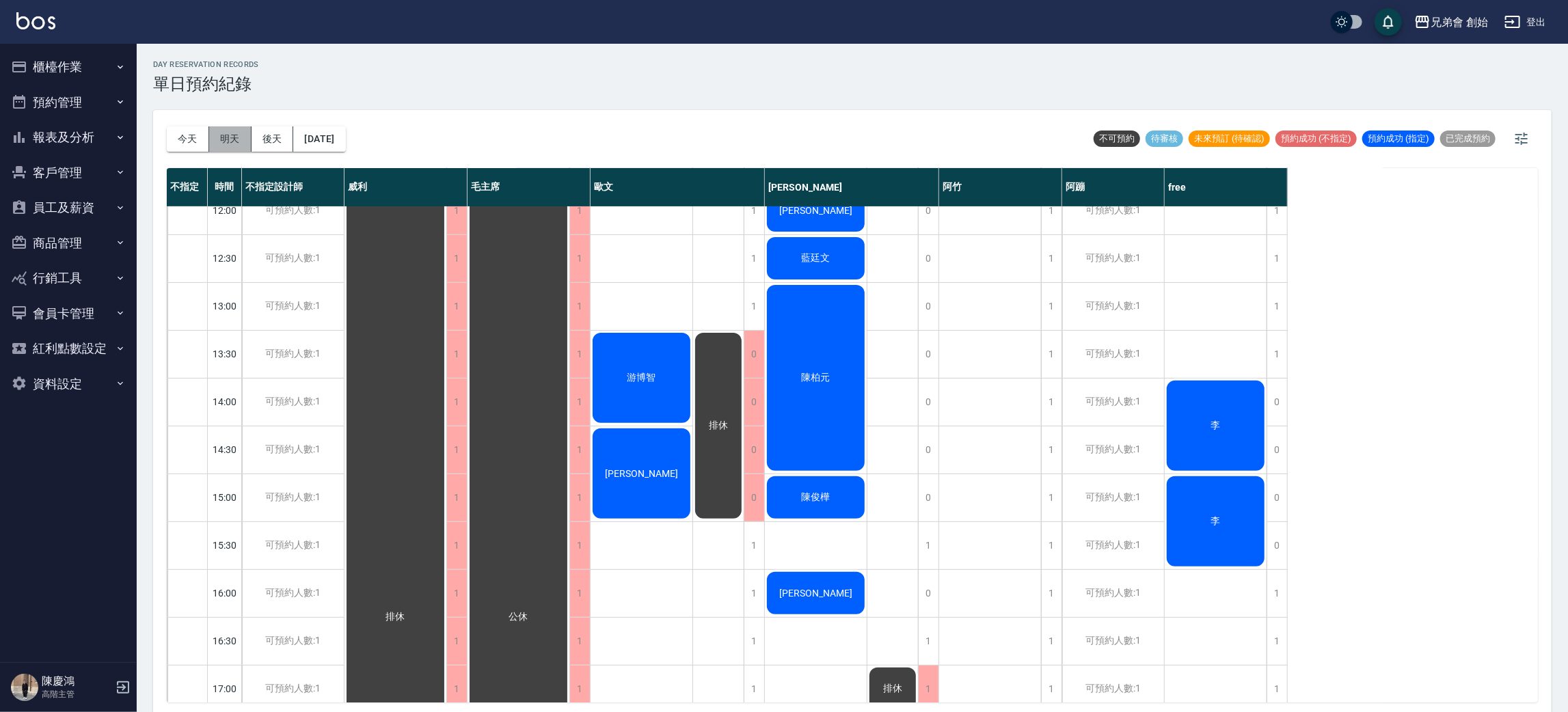
click at [241, 142] on button "明天" at bounding box center [230, 139] width 43 height 25
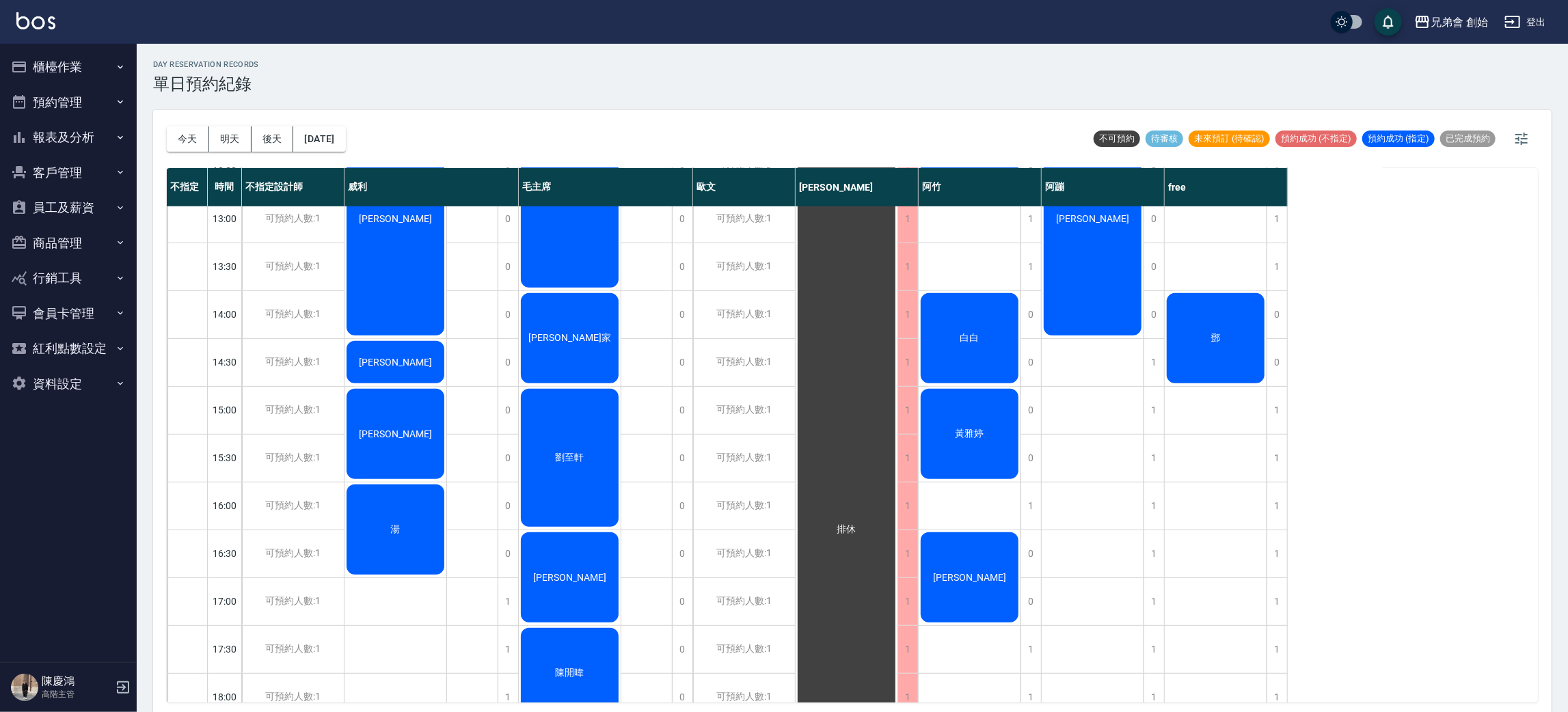
scroll to position [190, 0]
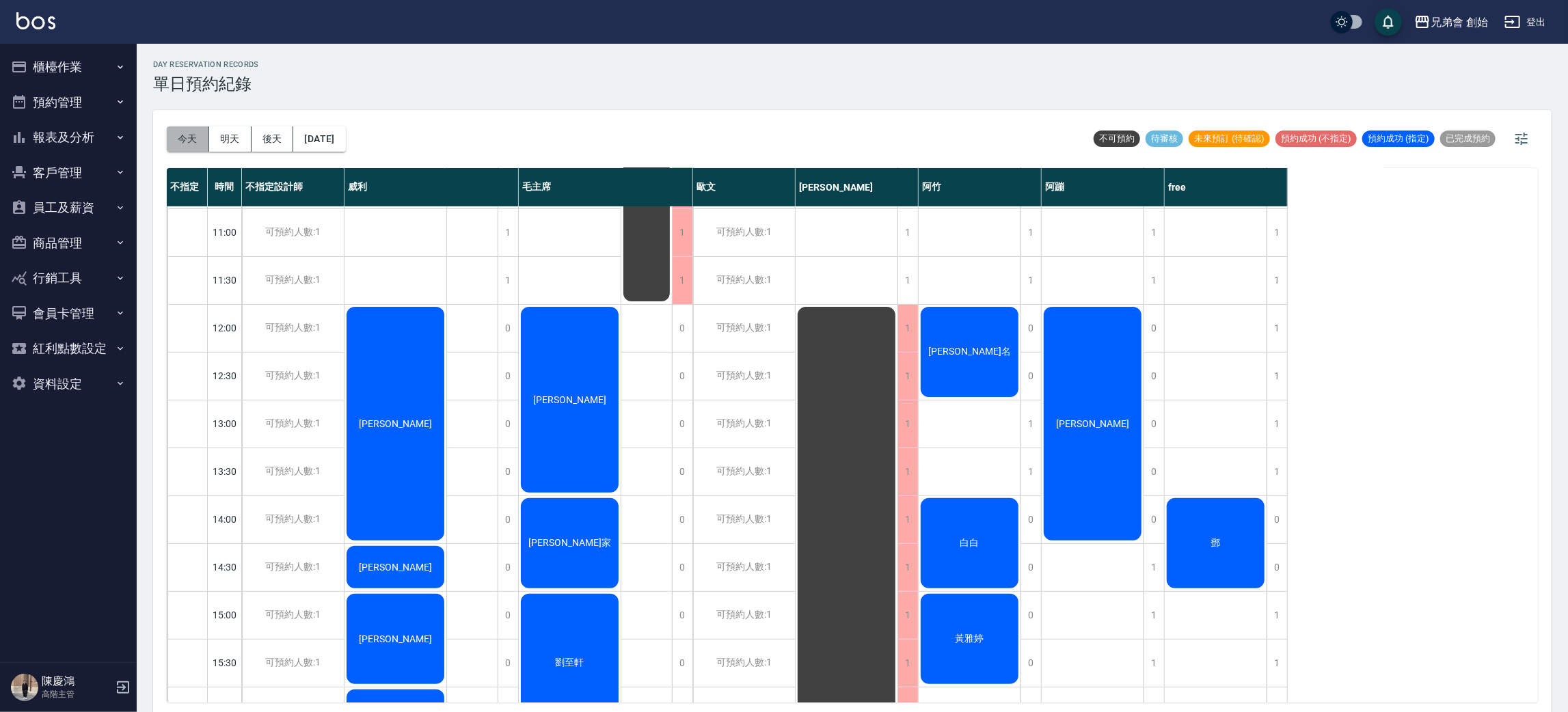
click at [171, 137] on button "今天" at bounding box center [187, 139] width 43 height 25
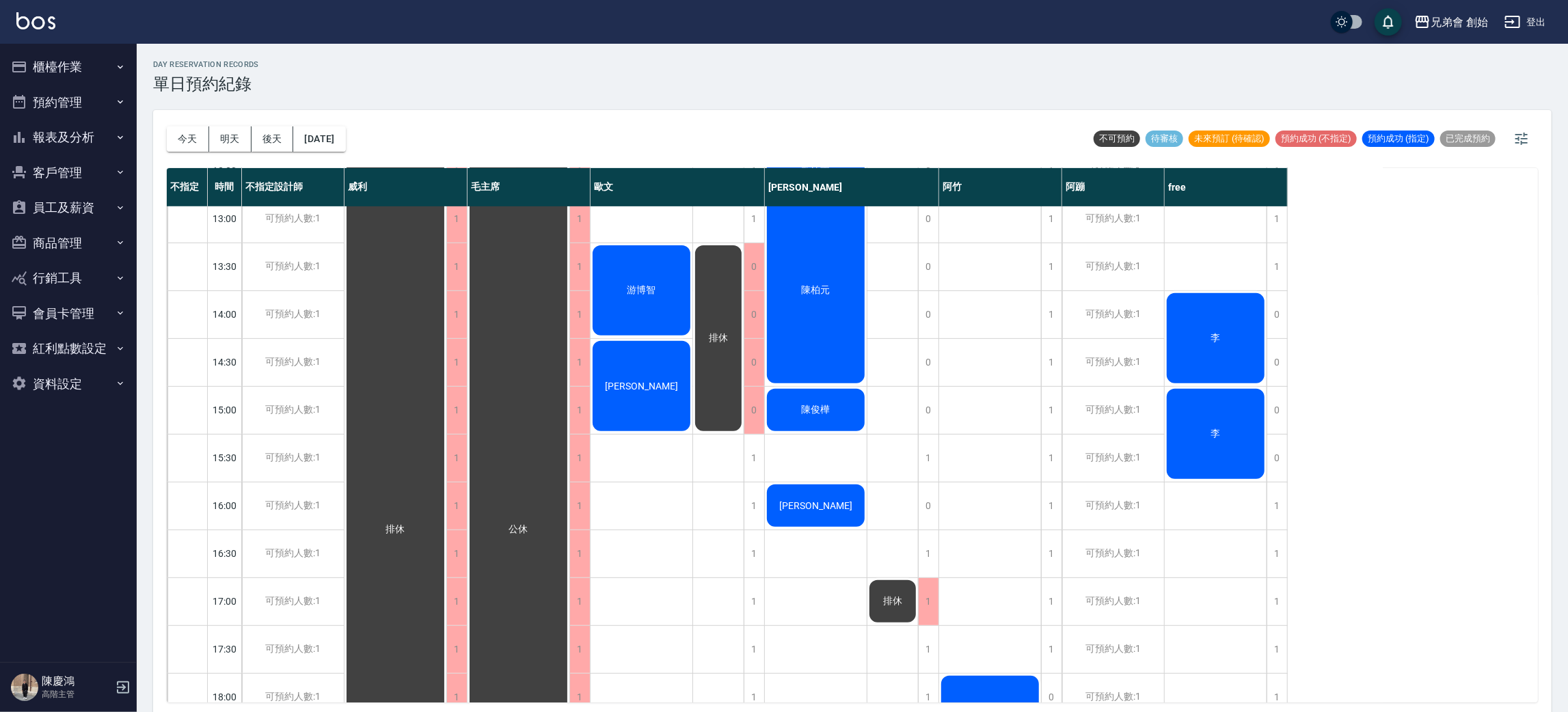
scroll to position [292, 0]
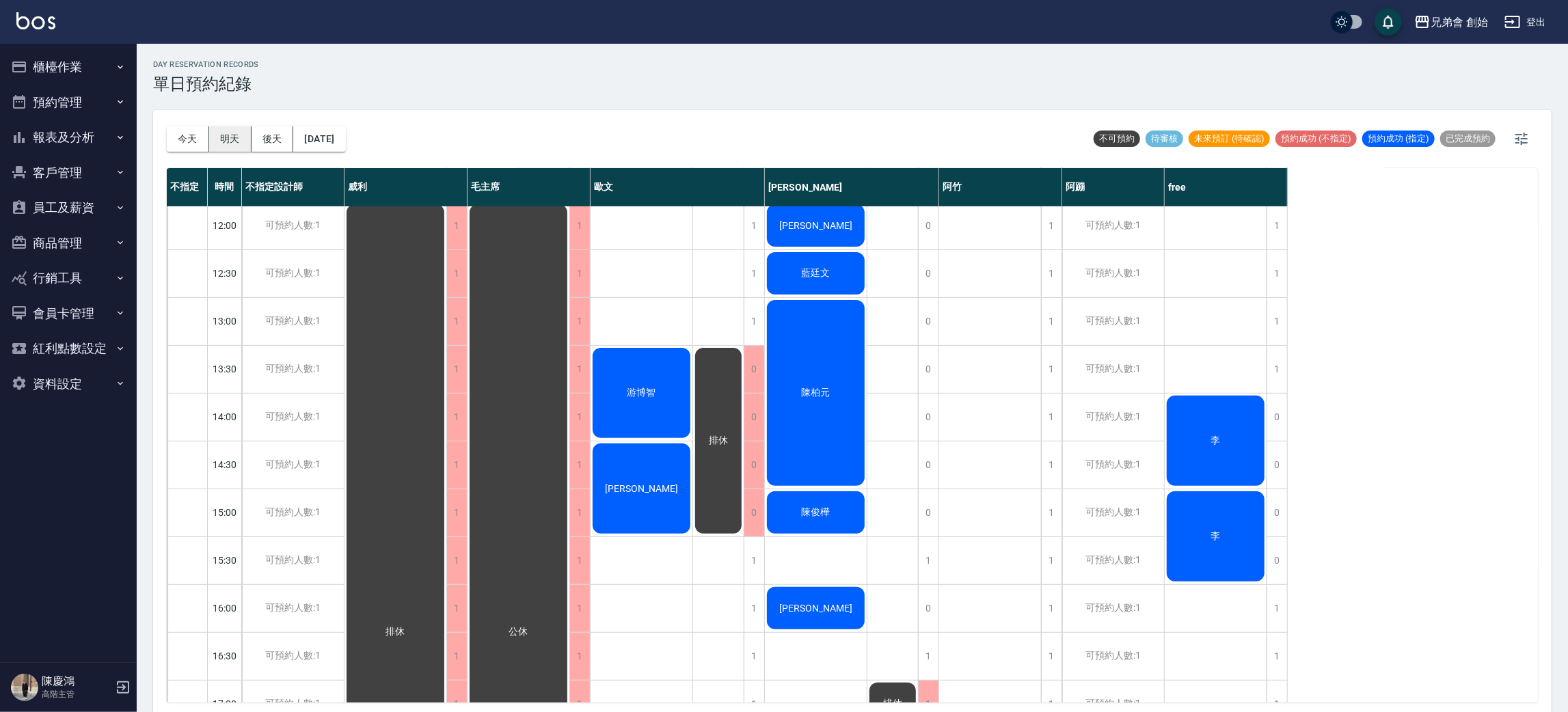
click at [237, 147] on button "明天" at bounding box center [230, 139] width 43 height 25
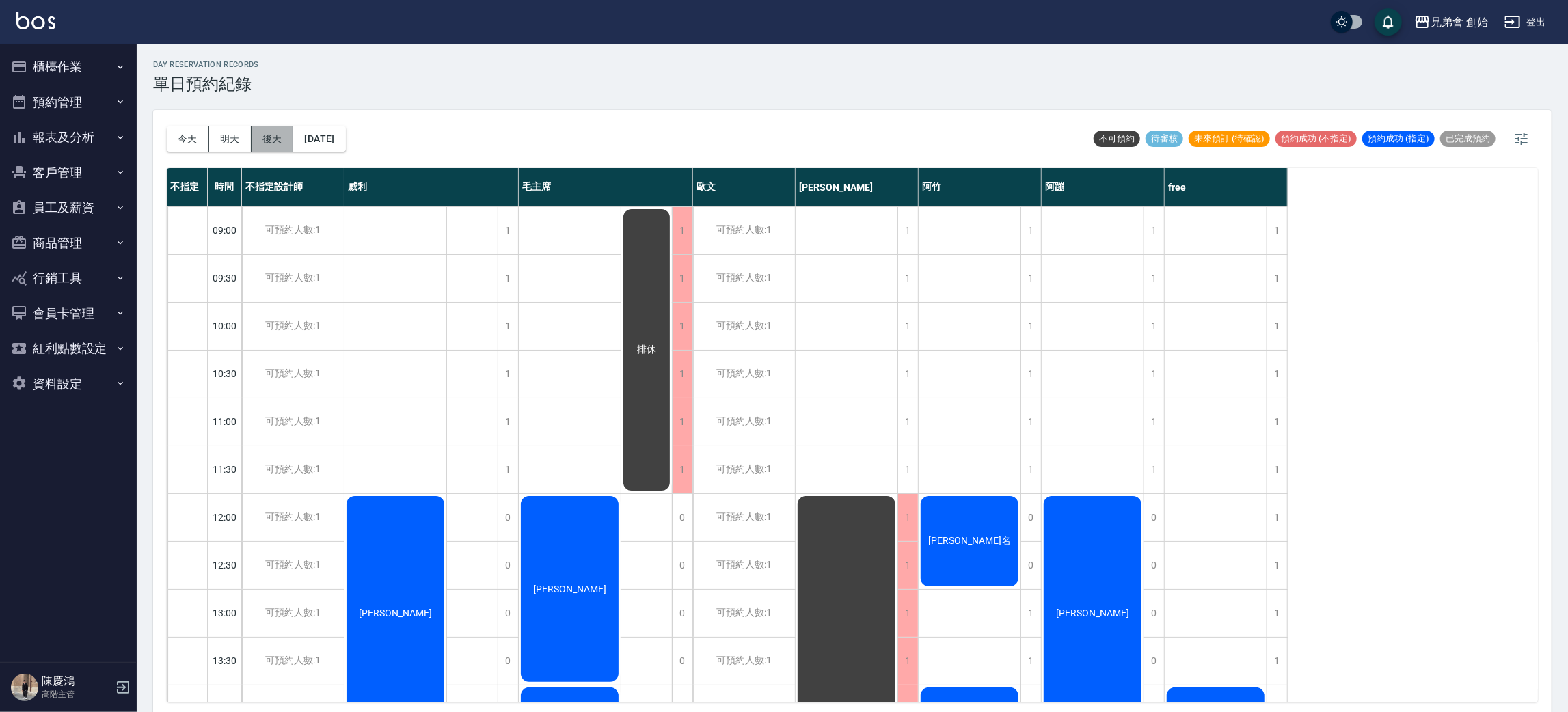
click at [273, 146] on button "後天" at bounding box center [273, 139] width 43 height 25
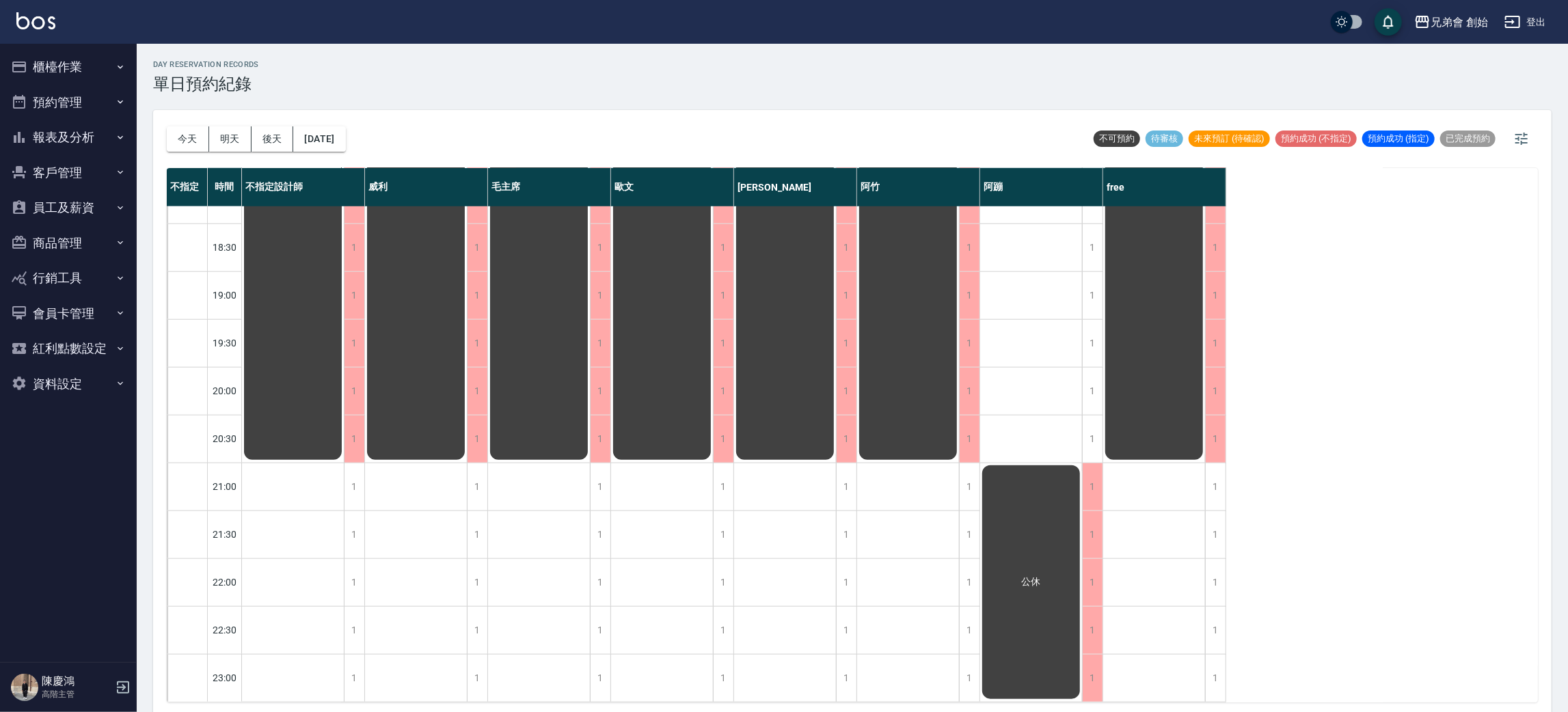
scroll to position [394, 0]
